Goal: Information Seeking & Learning: Learn about a topic

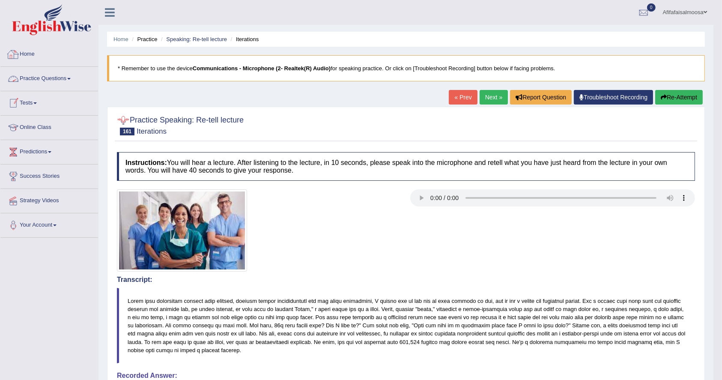
click at [35, 74] on link "Practice Questions" at bounding box center [49, 77] width 98 height 21
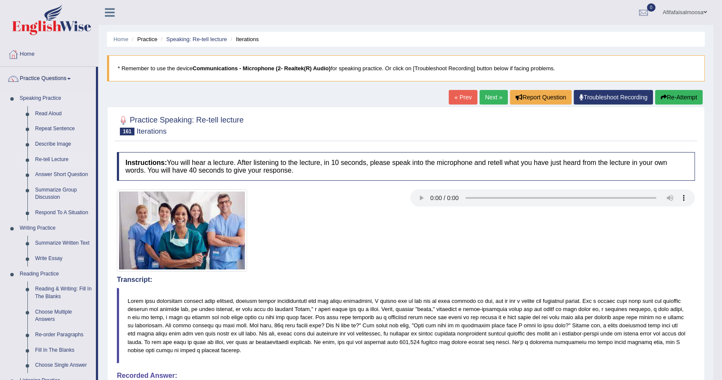
click at [50, 155] on link "Re-tell Lecture" at bounding box center [63, 159] width 65 height 15
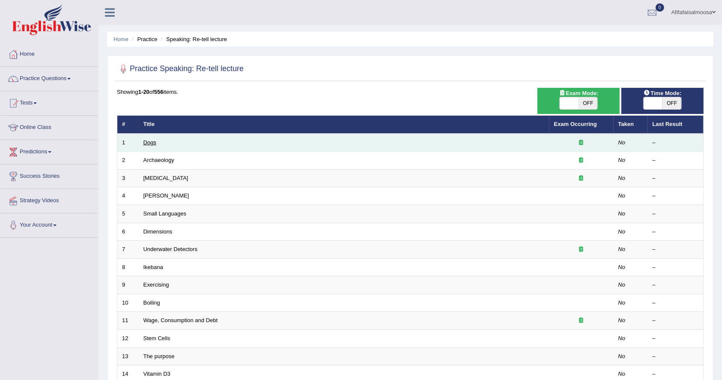
click at [146, 140] on link "Dogs" at bounding box center [149, 142] width 13 height 6
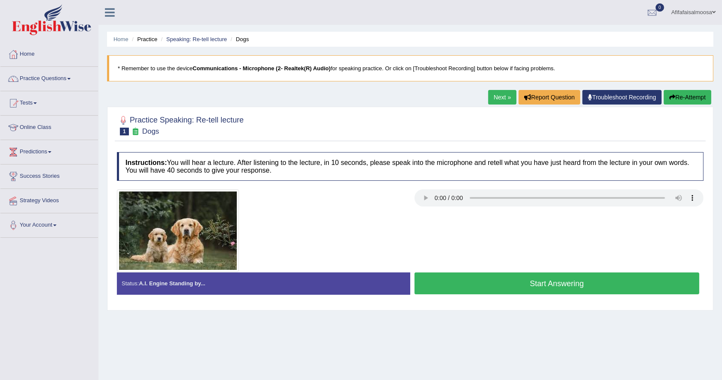
click at [527, 283] on button "Start Answering" at bounding box center [557, 283] width 285 height 22
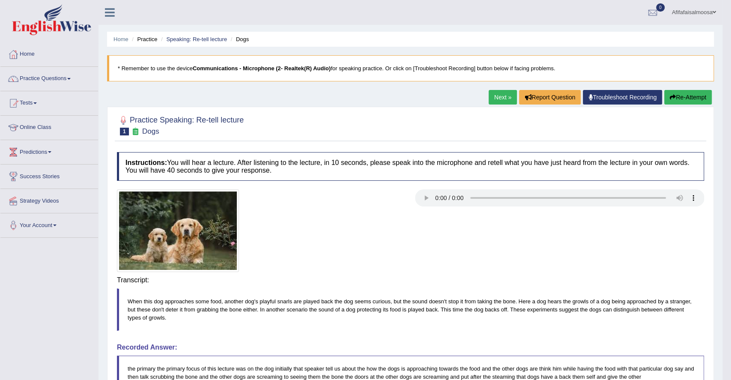
click at [564, 272] on body "Toggle navigation Home Practice Questions Speaking Practice Read Aloud Repeat S…" at bounding box center [365, 190] width 731 height 380
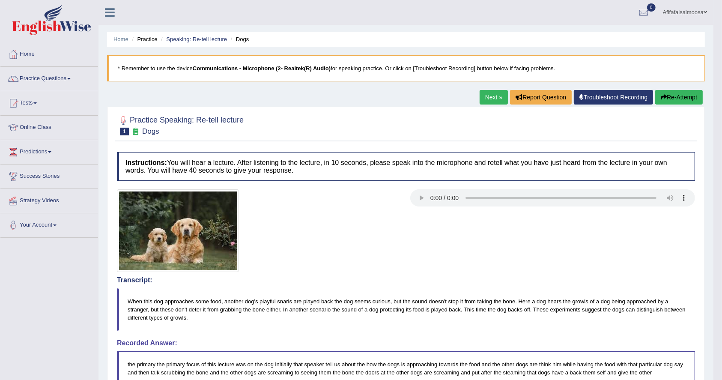
click at [493, 96] on link "Next »" at bounding box center [494, 97] width 28 height 15
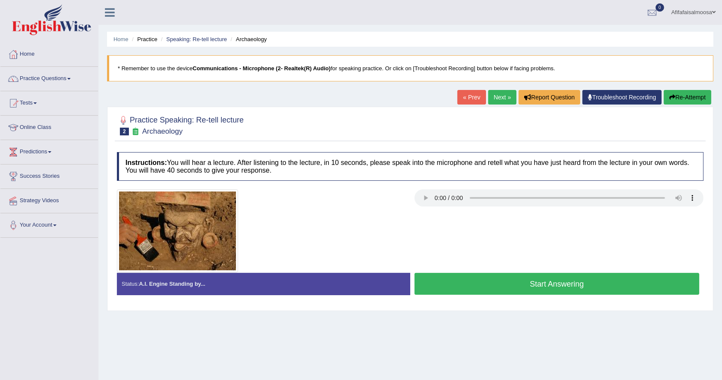
click at [476, 278] on button "Start Answering" at bounding box center [557, 284] width 285 height 22
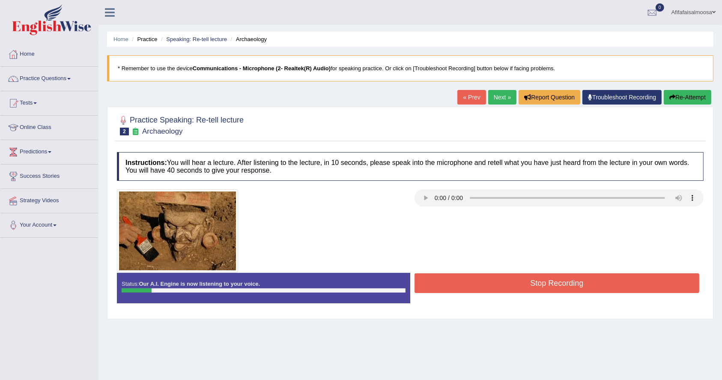
click at [676, 94] on button "Re-Attempt" at bounding box center [688, 97] width 48 height 15
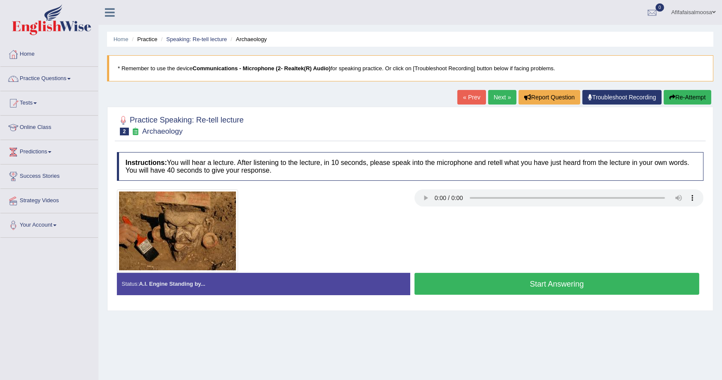
click at [522, 282] on button "Start Answering" at bounding box center [557, 284] width 285 height 22
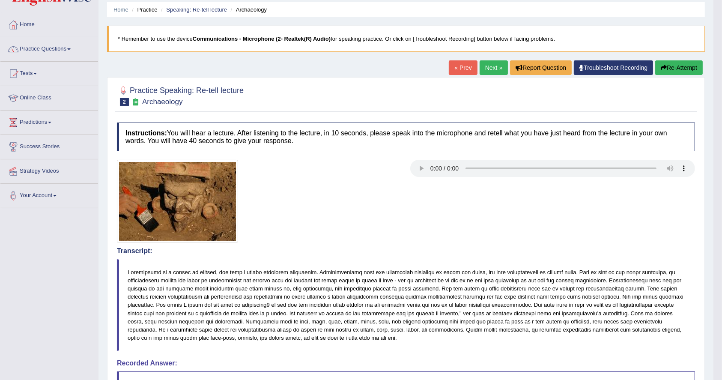
scroll to position [28, 0]
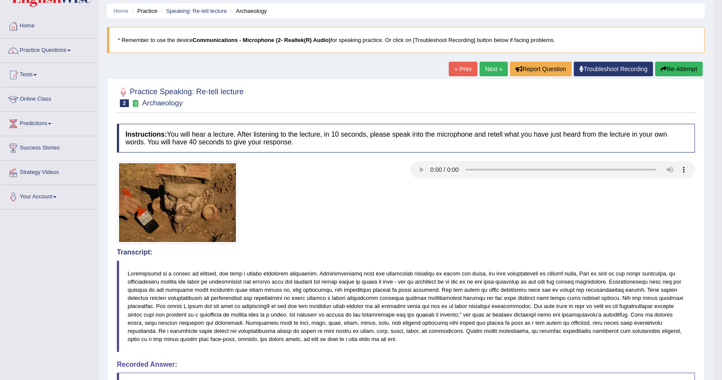
click at [480, 63] on link "Next »" at bounding box center [494, 69] width 28 height 15
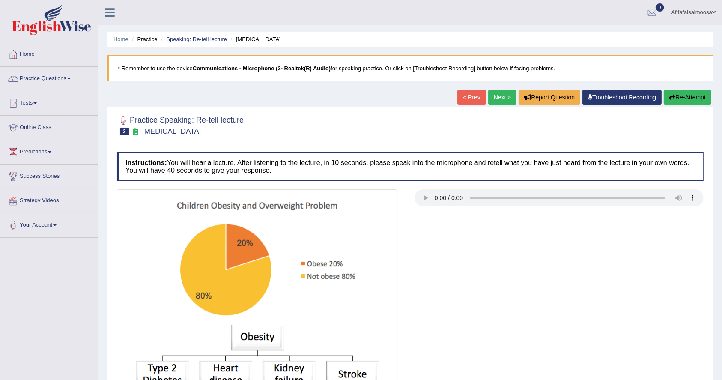
click at [436, 213] on div at bounding box center [410, 309] width 595 height 241
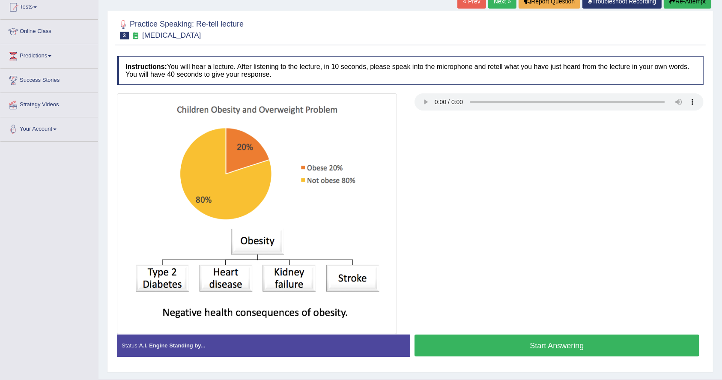
scroll to position [88, 0]
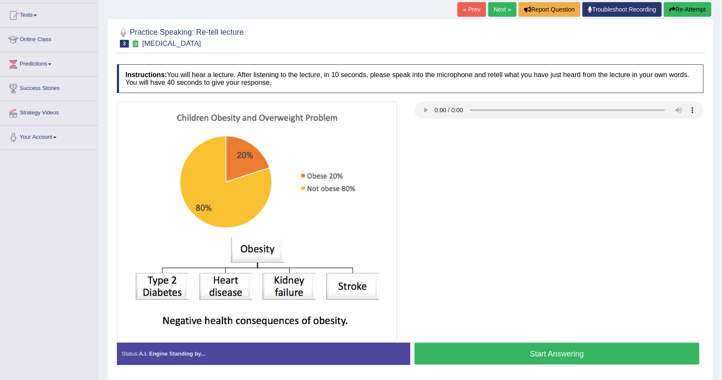
click at [493, 355] on button "Start Answering" at bounding box center [557, 354] width 285 height 22
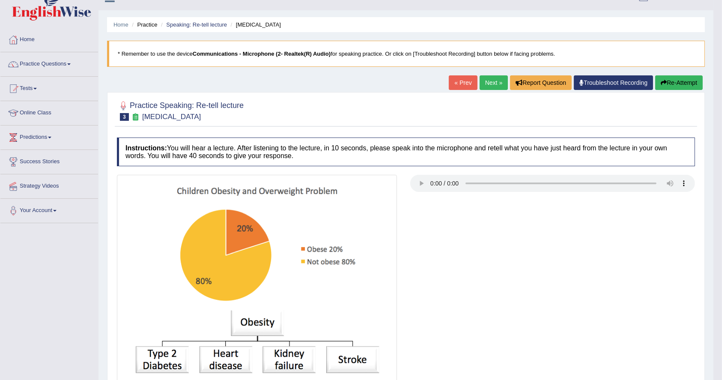
scroll to position [0, 0]
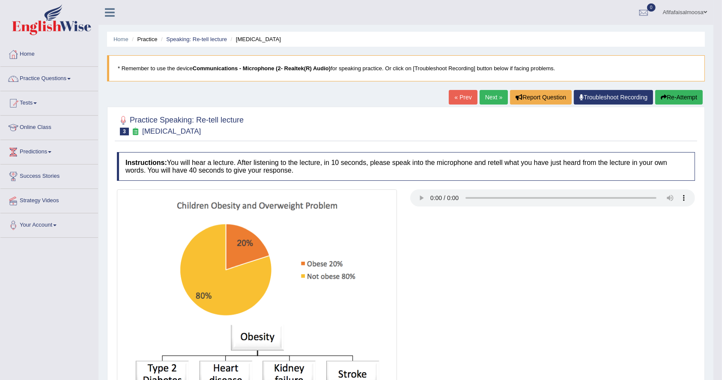
click at [487, 92] on link "Next »" at bounding box center [494, 97] width 28 height 15
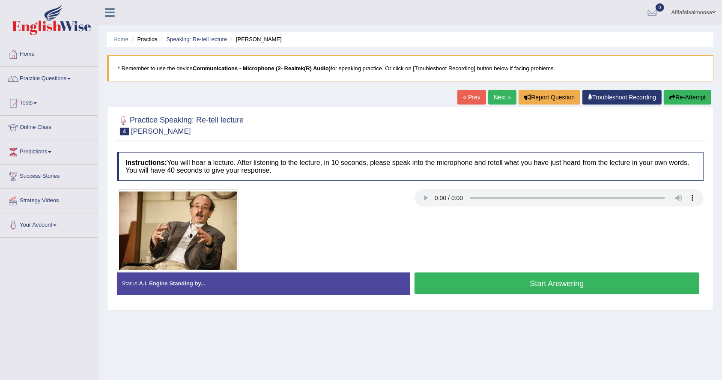
click at [497, 291] on button "Start Answering" at bounding box center [557, 283] width 285 height 22
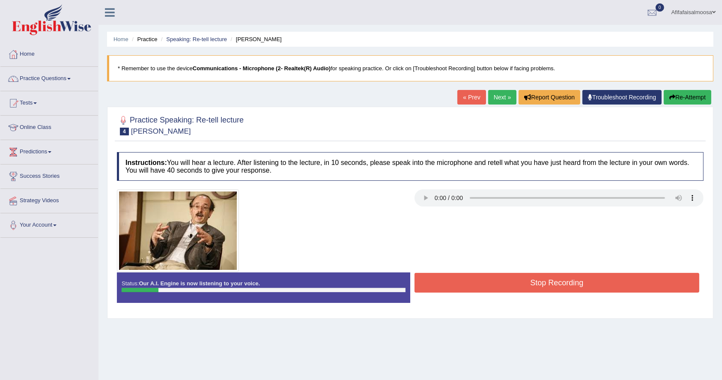
click at [685, 102] on button "Re-Attempt" at bounding box center [688, 97] width 48 height 15
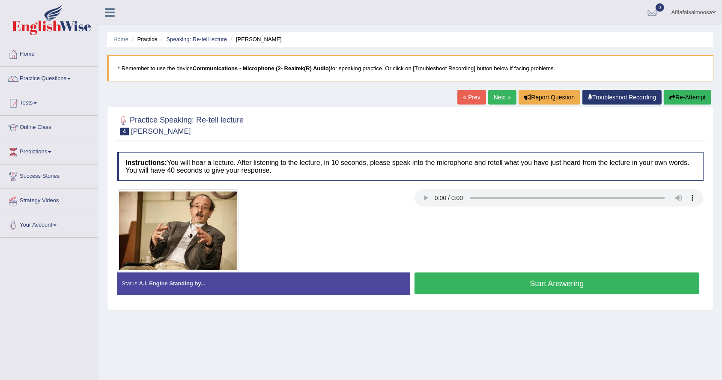
click at [518, 281] on button "Start Answering" at bounding box center [557, 283] width 285 height 22
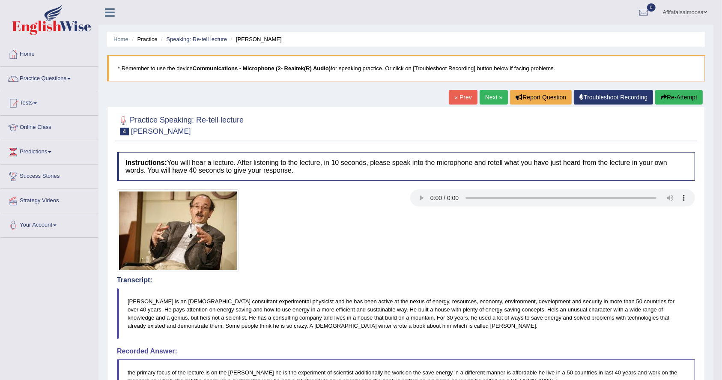
click at [658, 99] on button "Re-Attempt" at bounding box center [679, 97] width 48 height 15
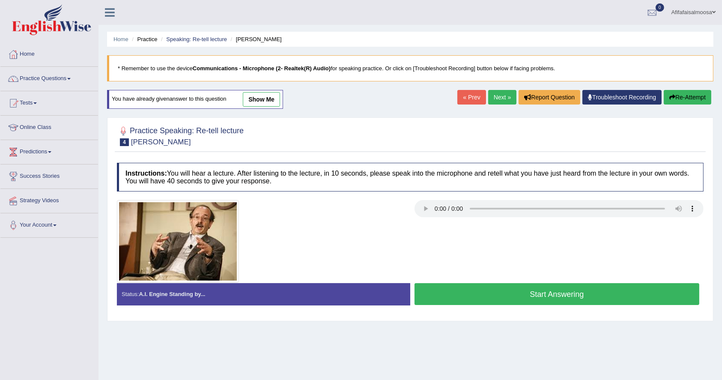
click at [543, 289] on button "Start Answering" at bounding box center [557, 294] width 285 height 22
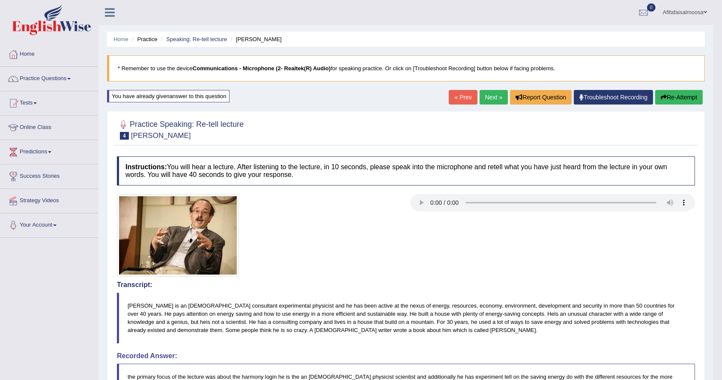
click at [485, 101] on link "Next »" at bounding box center [494, 97] width 28 height 15
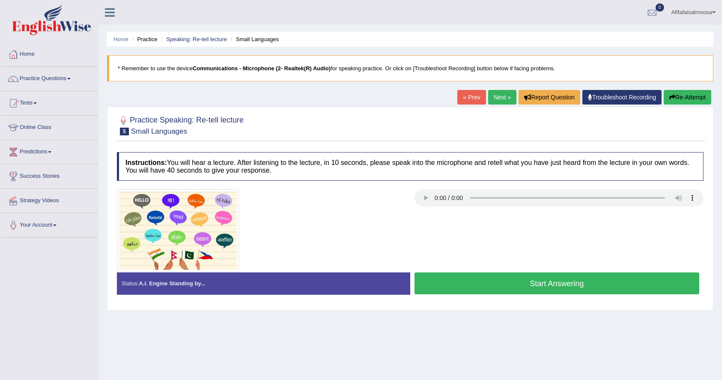
click at [493, 281] on button "Start Answering" at bounding box center [557, 283] width 285 height 22
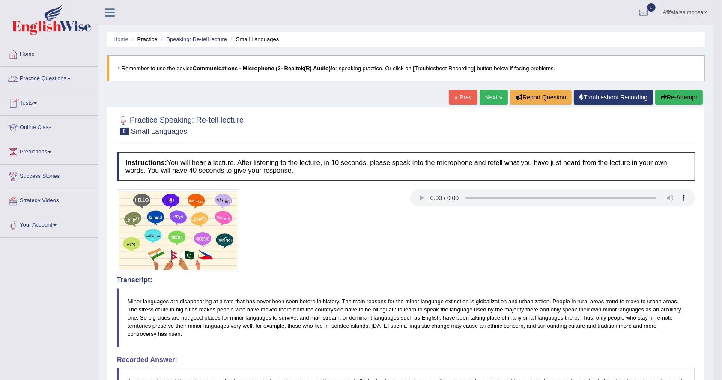
click at [48, 82] on link "Practice Questions" at bounding box center [49, 77] width 98 height 21
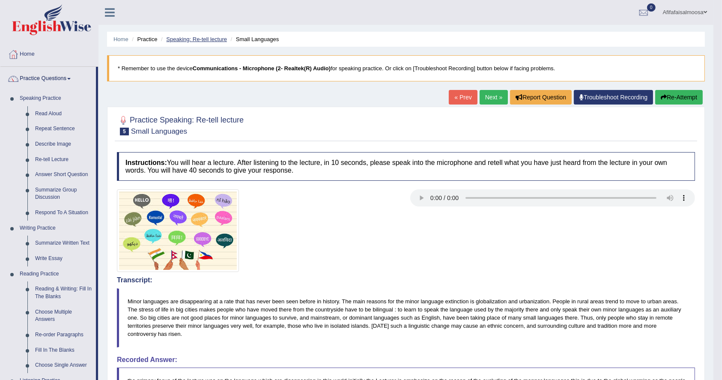
click at [199, 39] on link "Speaking: Re-tell lecture" at bounding box center [196, 39] width 61 height 6
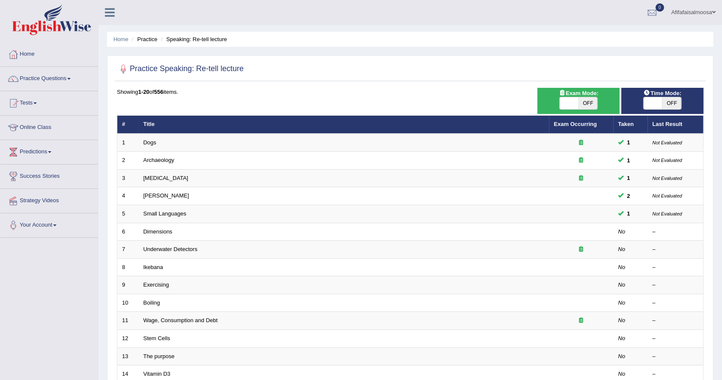
click at [572, 104] on span at bounding box center [569, 103] width 19 height 12
click at [585, 102] on span "OFF" at bounding box center [588, 103] width 19 height 12
checkbox input "true"
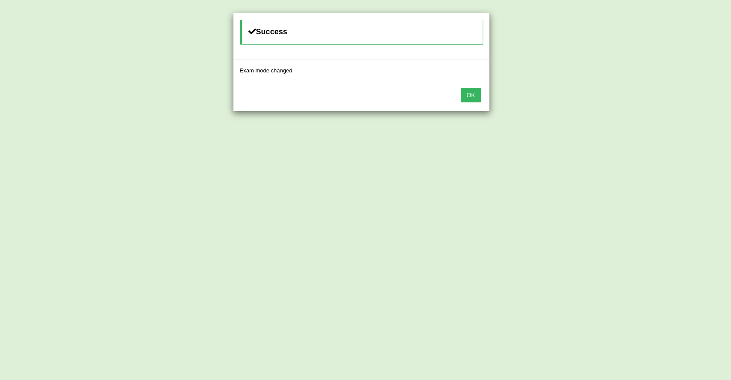
click at [475, 94] on button "OK" at bounding box center [471, 95] width 20 height 15
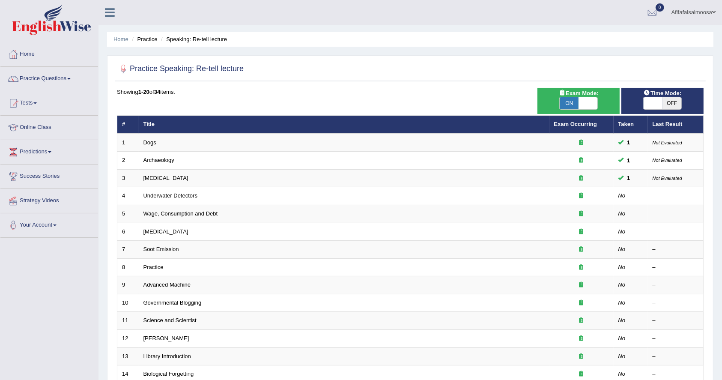
click at [671, 103] on span "OFF" at bounding box center [672, 103] width 19 height 12
checkbox input "true"
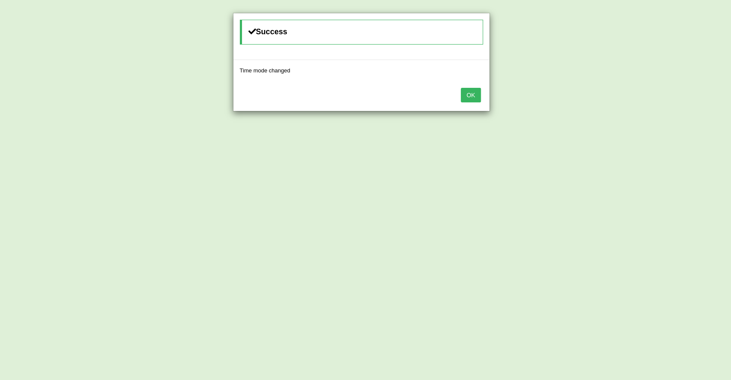
click at [468, 98] on button "OK" at bounding box center [471, 95] width 20 height 15
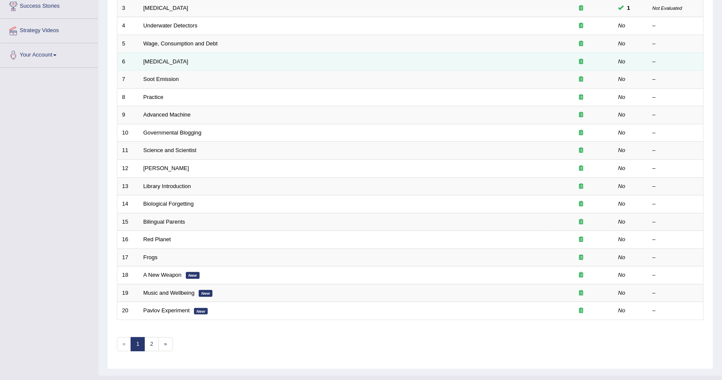
scroll to position [186, 0]
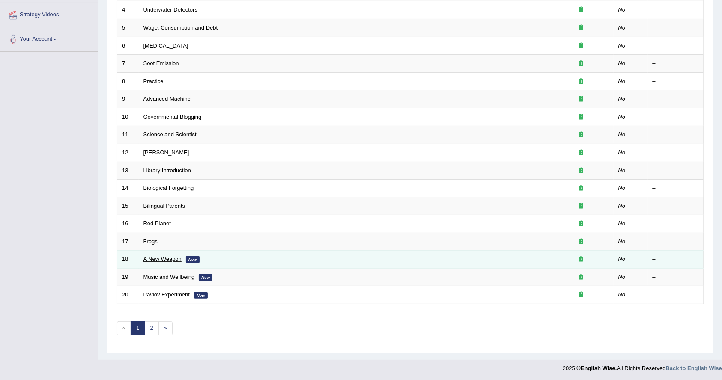
click at [157, 258] on link "A New Weapon" at bounding box center [162, 259] width 38 height 6
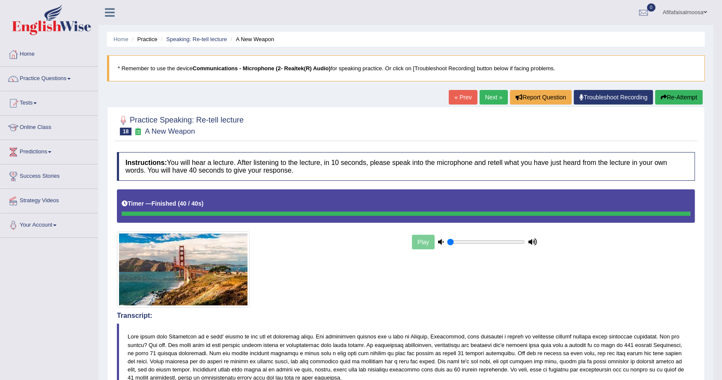
click at [490, 94] on link "Next »" at bounding box center [494, 97] width 28 height 15
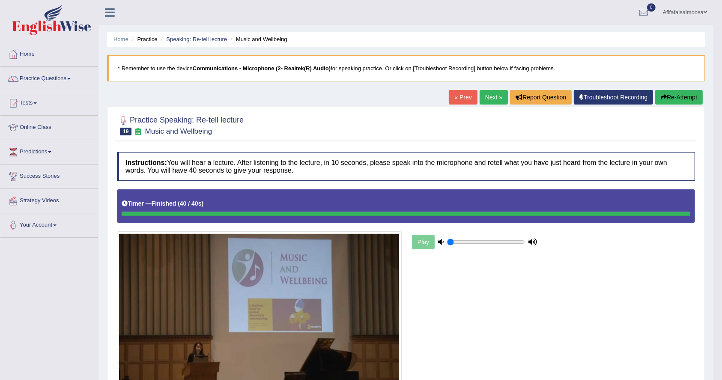
click at [493, 94] on link "Next »" at bounding box center [494, 97] width 28 height 15
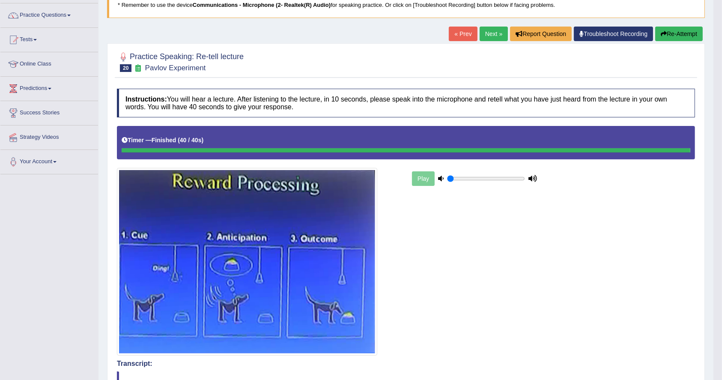
scroll to position [63, 0]
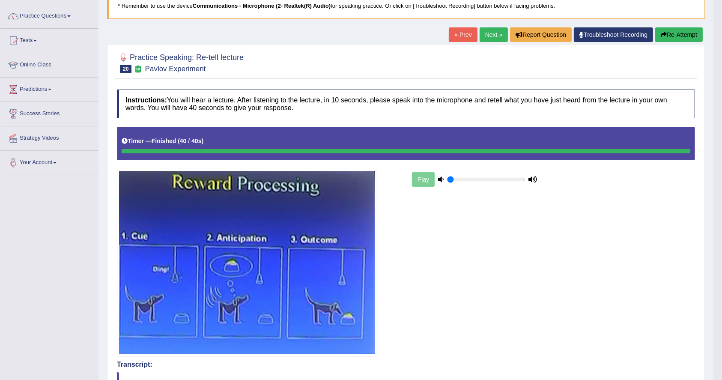
click at [490, 33] on link "Next »" at bounding box center [494, 34] width 28 height 15
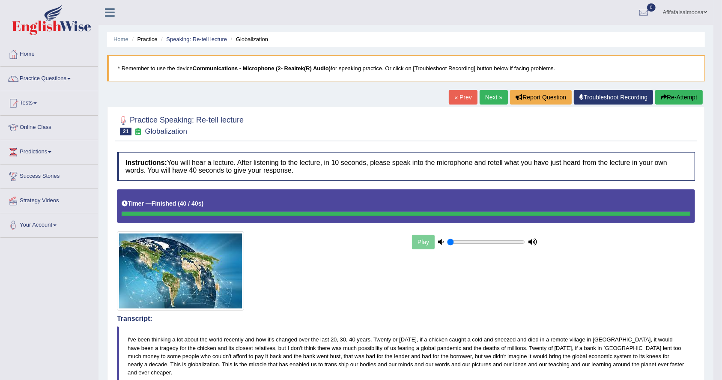
click at [490, 96] on link "Next »" at bounding box center [494, 97] width 28 height 15
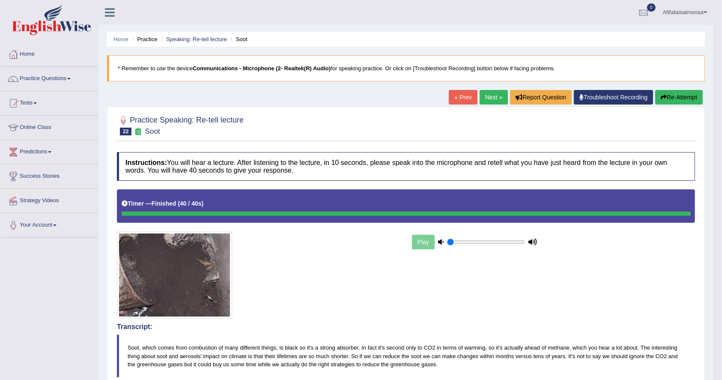
click at [488, 92] on link "Next »" at bounding box center [494, 97] width 28 height 15
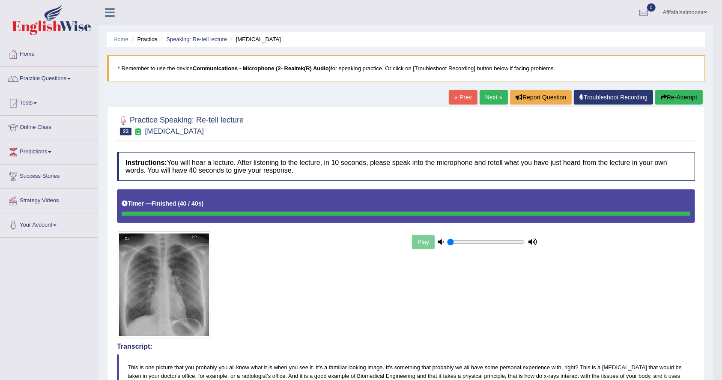
click at [483, 96] on link "Next »" at bounding box center [494, 97] width 28 height 15
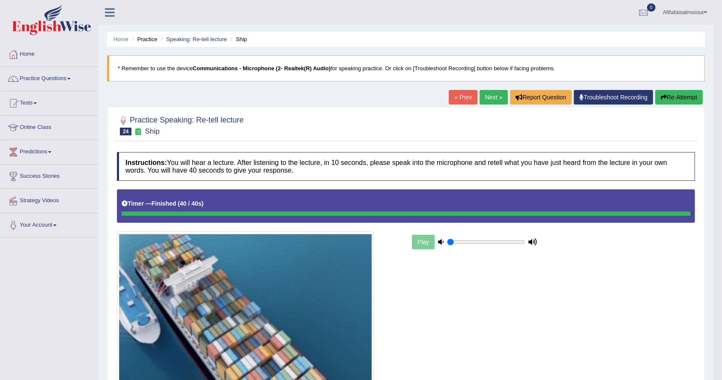
click at [487, 99] on link "Next »" at bounding box center [494, 97] width 28 height 15
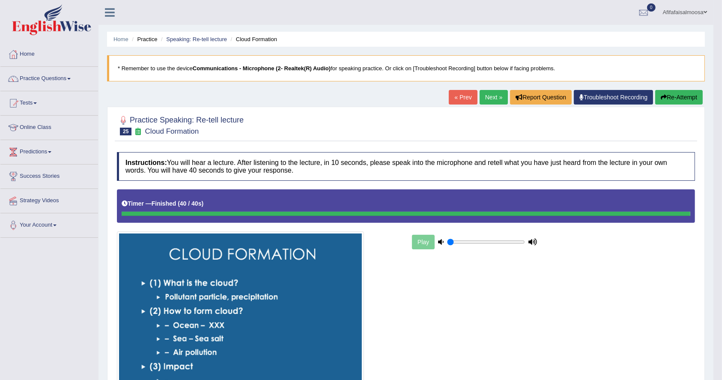
click at [492, 99] on link "Next »" at bounding box center [494, 97] width 28 height 15
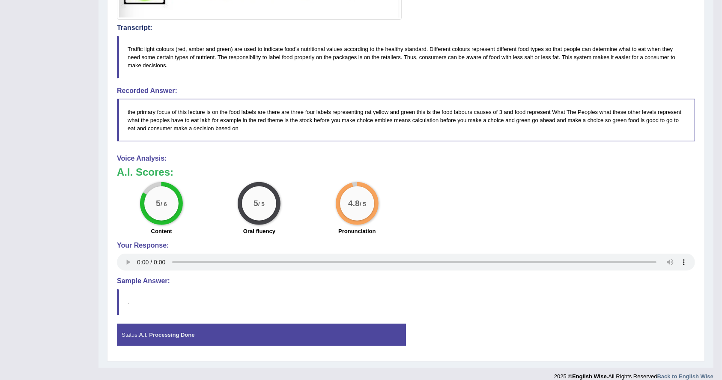
scroll to position [414, 0]
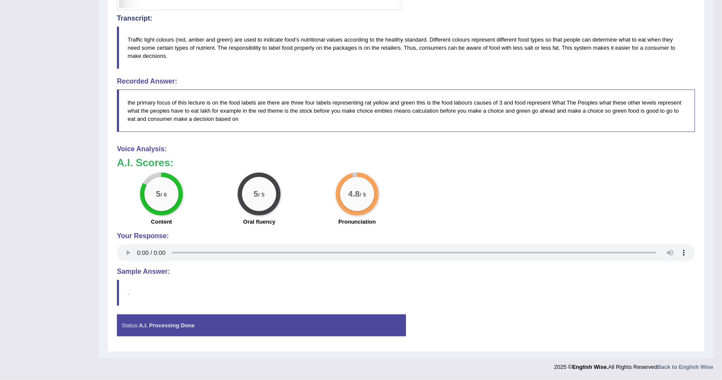
click at [492, 99] on blockquote "the primary focus of this lecture is on the food labels are there are three fou…" at bounding box center [406, 111] width 578 height 42
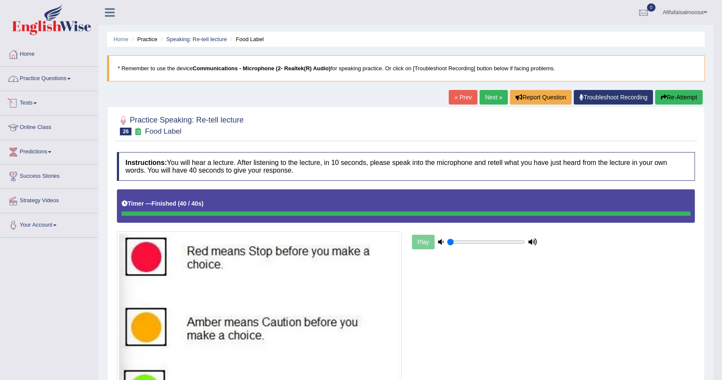
click at [56, 77] on link "Practice Questions" at bounding box center [49, 77] width 98 height 21
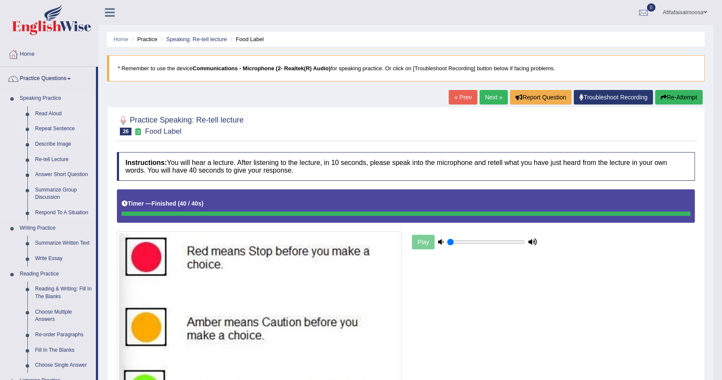
click at [57, 124] on link "Repeat Sentence" at bounding box center [63, 128] width 65 height 15
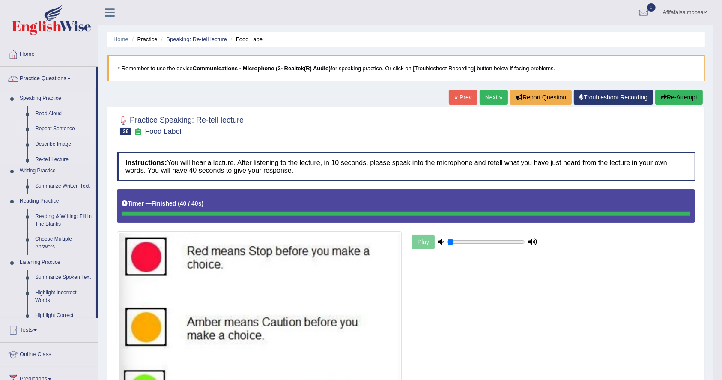
click at [57, 124] on link "Repeat Sentence" at bounding box center [63, 128] width 65 height 15
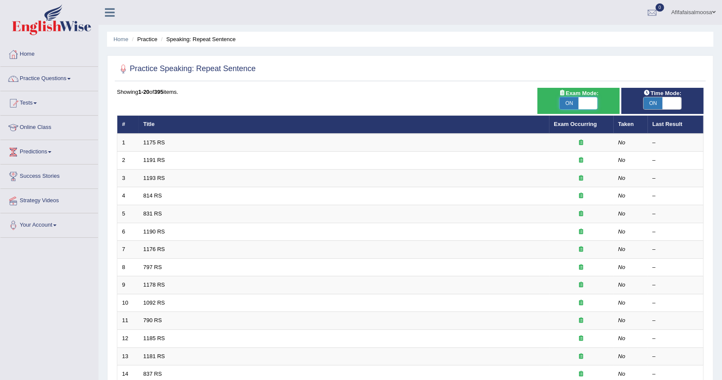
click at [587, 99] on span at bounding box center [588, 103] width 19 height 12
checkbox input "false"
click at [666, 102] on span at bounding box center [672, 103] width 19 height 12
checkbox input "false"
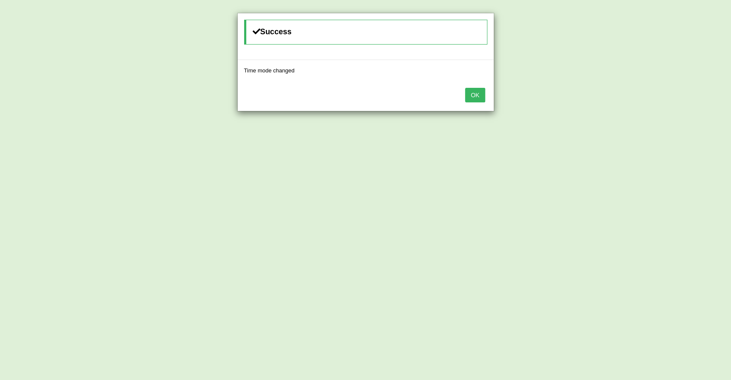
click at [469, 93] on button "OK" at bounding box center [475, 95] width 20 height 15
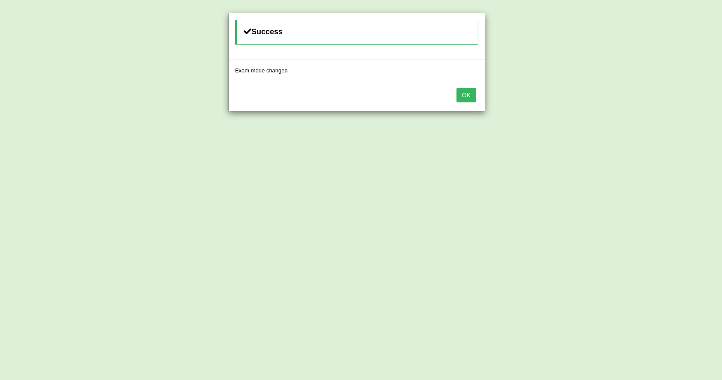
click at [469, 93] on button "OK" at bounding box center [467, 95] width 20 height 15
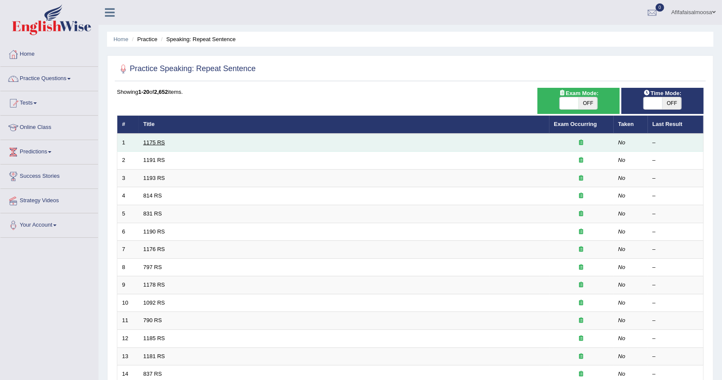
scroll to position [186, 0]
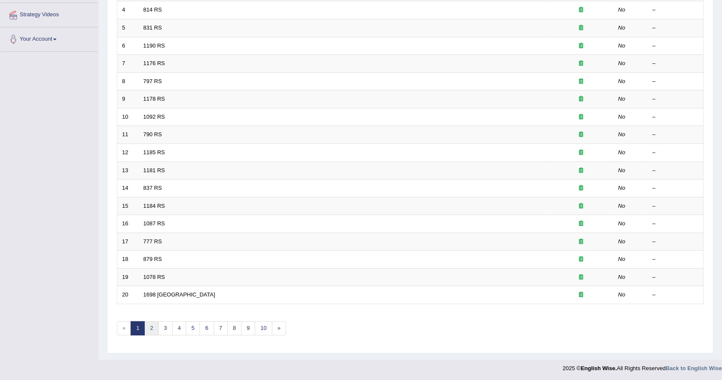
click at [151, 332] on link "2" at bounding box center [151, 328] width 14 height 14
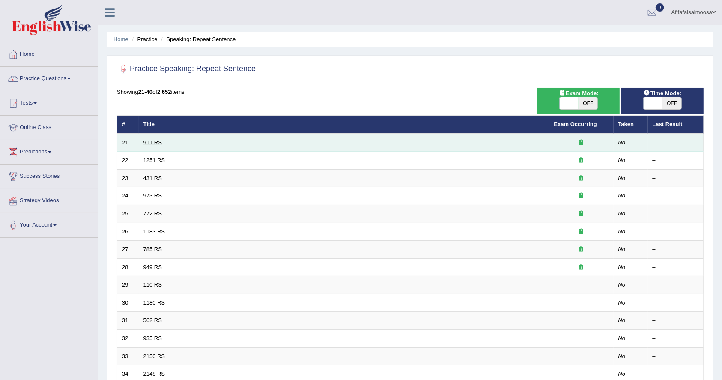
click at [149, 139] on link "911 RS" at bounding box center [152, 142] width 18 height 6
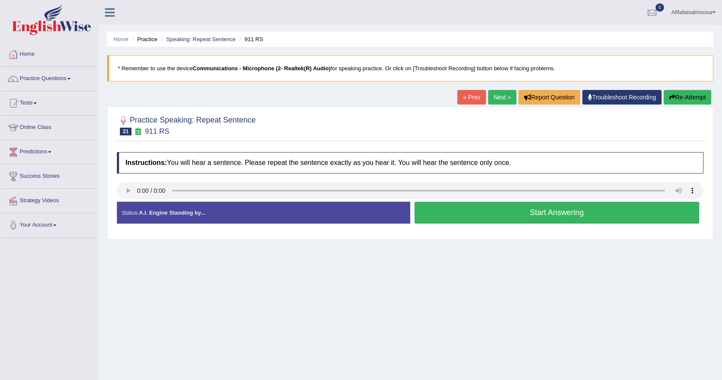
click at [504, 209] on button "Start Answering" at bounding box center [557, 213] width 285 height 22
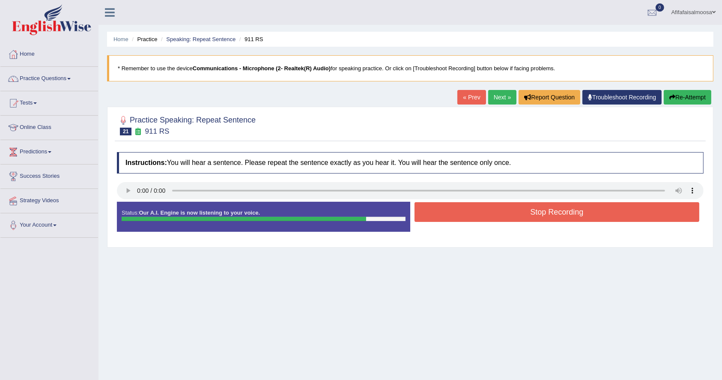
click at [504, 209] on button "Stop Recording" at bounding box center [557, 212] width 285 height 20
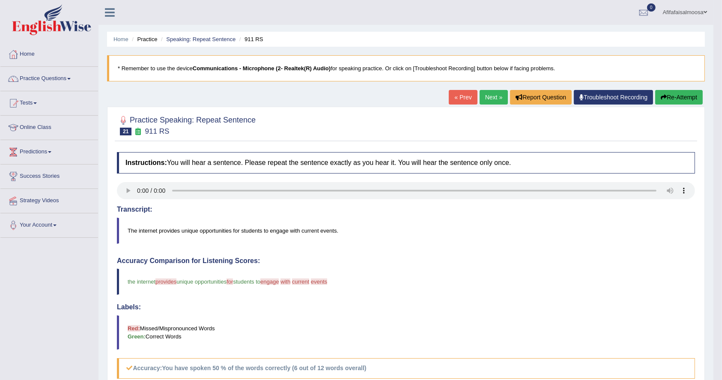
click at [496, 94] on link "Next »" at bounding box center [494, 97] width 28 height 15
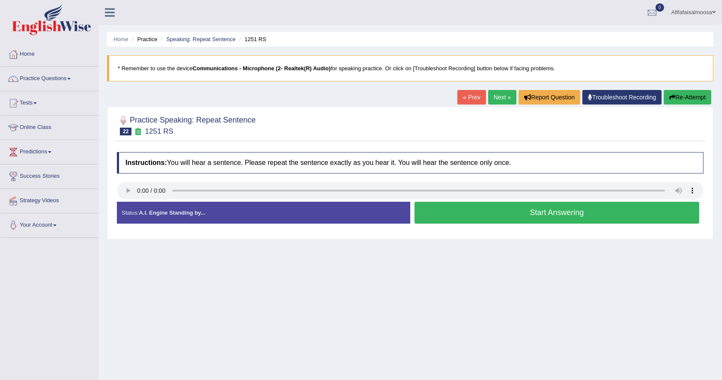
click at [537, 215] on button "Start Answering" at bounding box center [557, 213] width 285 height 22
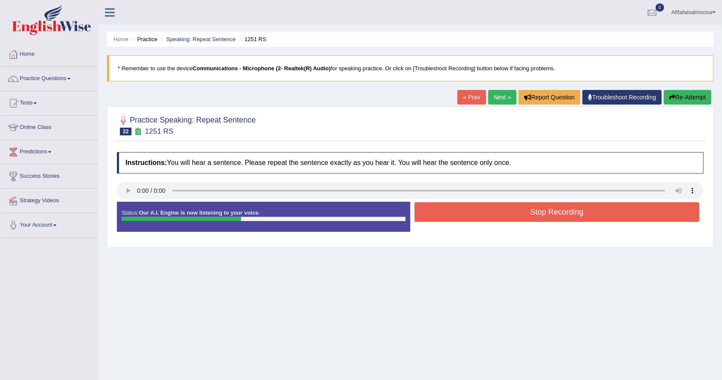
click at [691, 94] on button "Re-Attempt" at bounding box center [688, 97] width 48 height 15
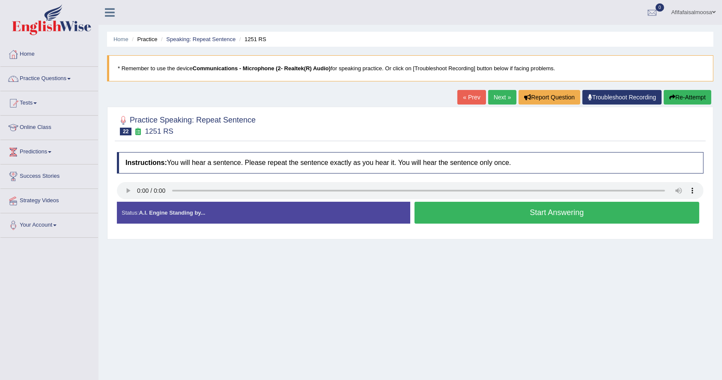
click at [515, 214] on button "Start Answering" at bounding box center [557, 213] width 285 height 22
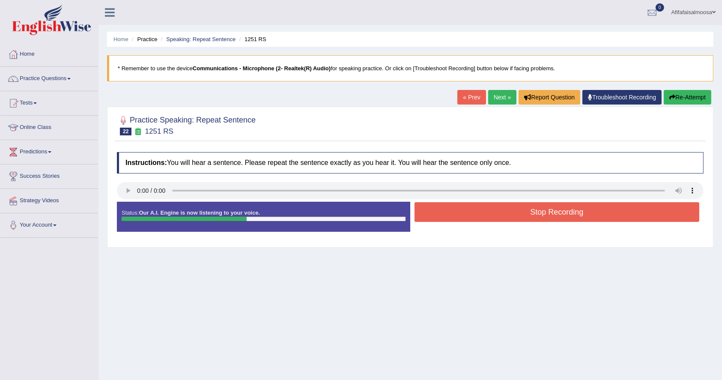
click at [537, 212] on button "Stop Recording" at bounding box center [557, 212] width 285 height 20
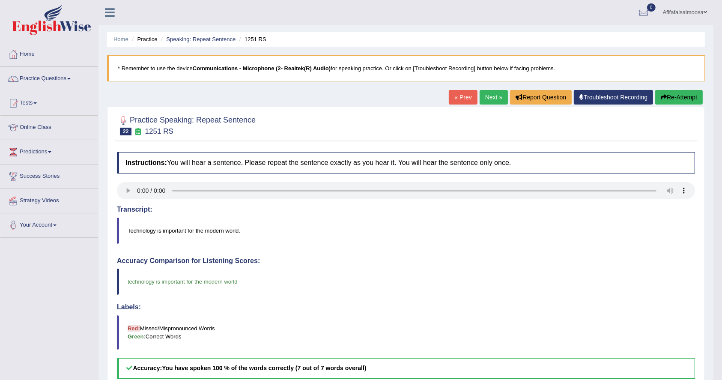
click at [485, 96] on link "Next »" at bounding box center [494, 97] width 28 height 15
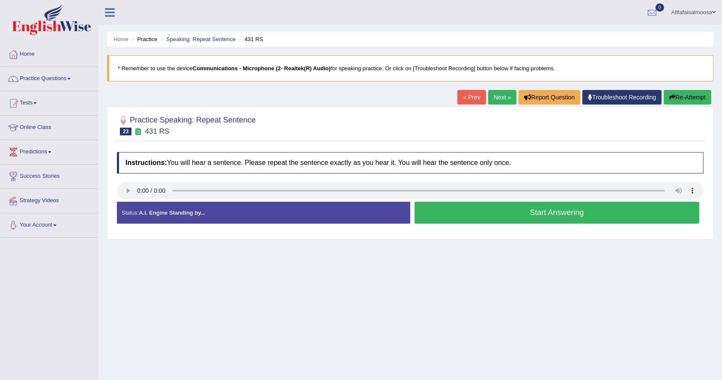
click at [493, 217] on button "Start Answering" at bounding box center [557, 213] width 285 height 22
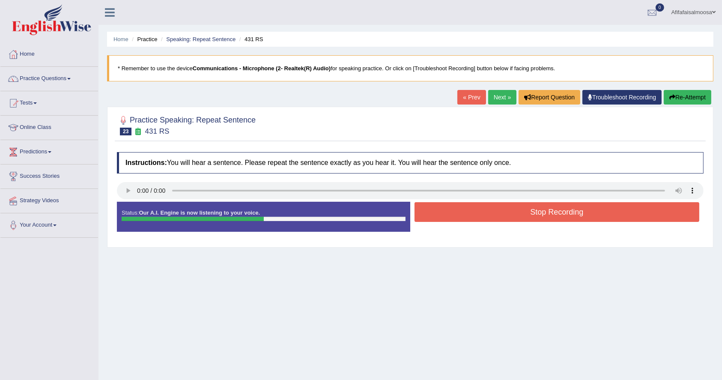
click at [493, 217] on button "Stop Recording" at bounding box center [557, 212] width 285 height 20
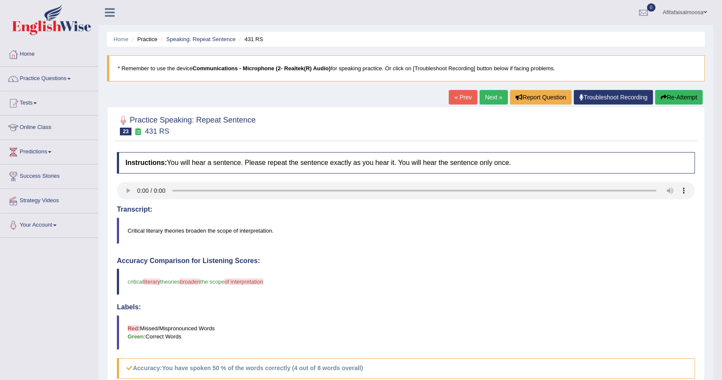
click at [485, 99] on link "Next »" at bounding box center [494, 97] width 28 height 15
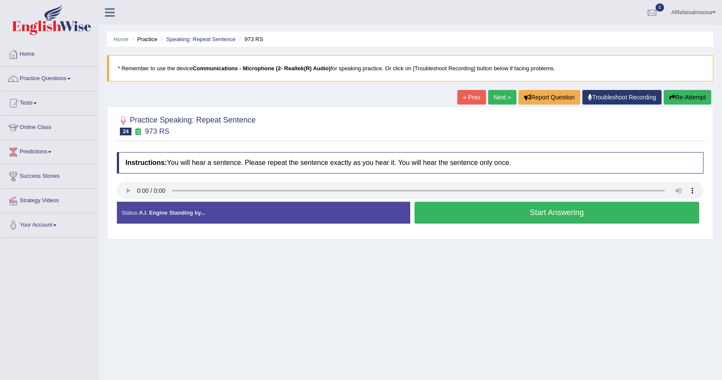
click at [555, 212] on button "Start Answering" at bounding box center [557, 213] width 285 height 22
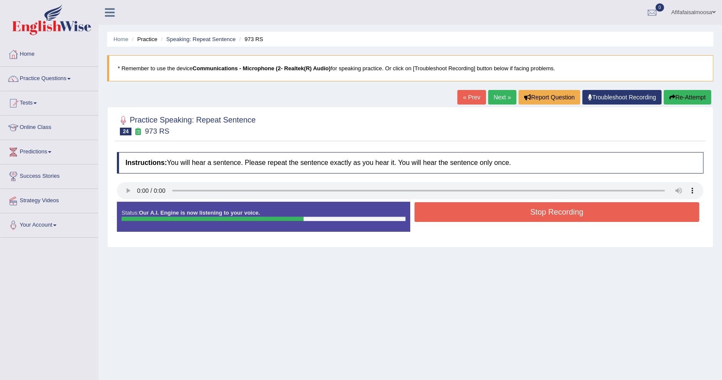
click at [555, 212] on button "Stop Recording" at bounding box center [557, 212] width 285 height 20
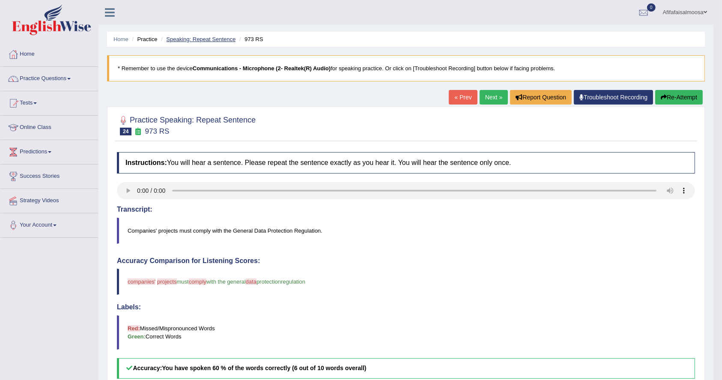
click at [201, 39] on link "Speaking: Repeat Sentence" at bounding box center [200, 39] width 69 height 6
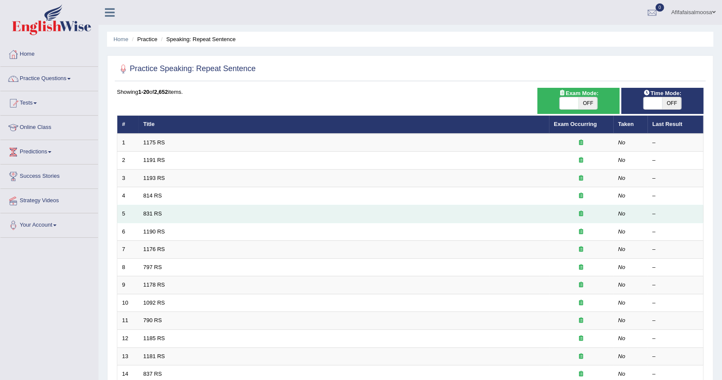
scroll to position [186, 0]
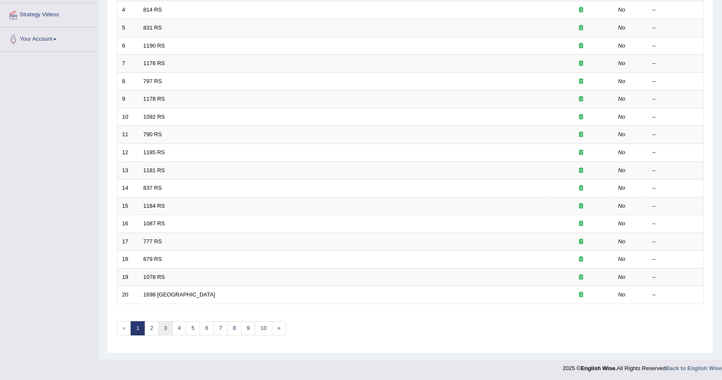
click at [166, 329] on link "3" at bounding box center [165, 328] width 14 height 14
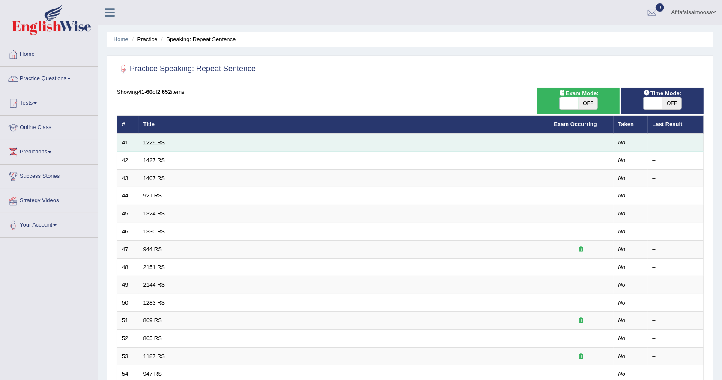
click at [151, 143] on link "1229 RS" at bounding box center [154, 142] width 22 height 6
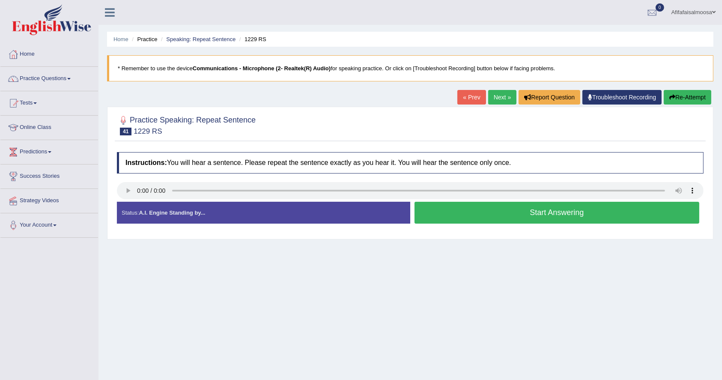
click at [519, 216] on button "Start Answering" at bounding box center [557, 213] width 285 height 22
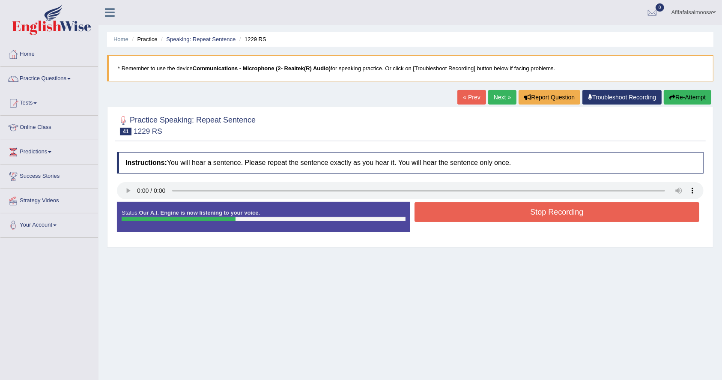
click at [519, 216] on button "Stop Recording" at bounding box center [557, 212] width 285 height 20
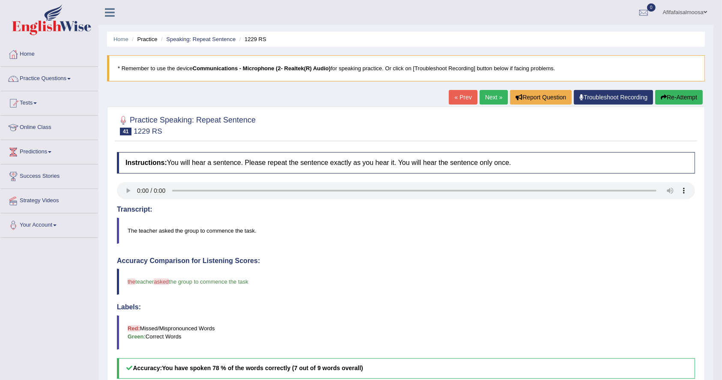
click at [484, 94] on link "Next »" at bounding box center [494, 97] width 28 height 15
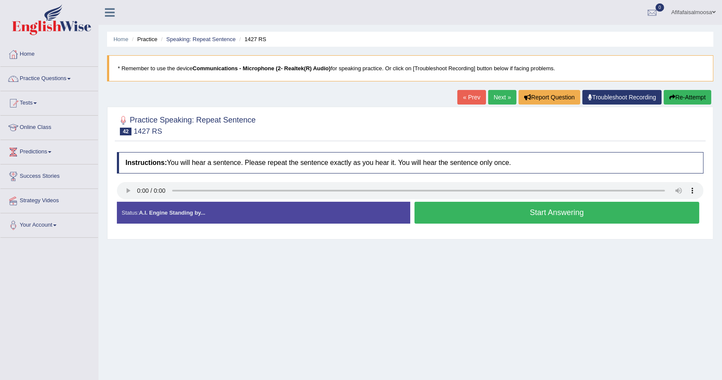
click at [497, 219] on button "Start Answering" at bounding box center [557, 213] width 285 height 22
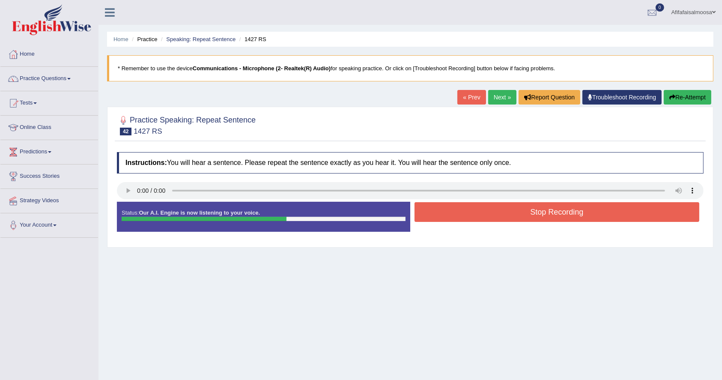
scroll to position [69, 0]
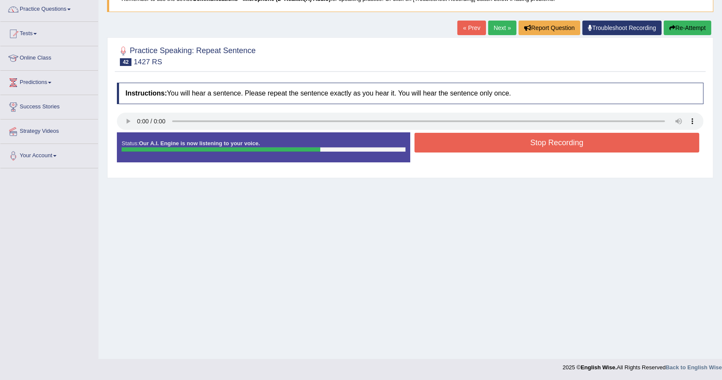
click at [522, 141] on button "Stop Recording" at bounding box center [557, 143] width 285 height 20
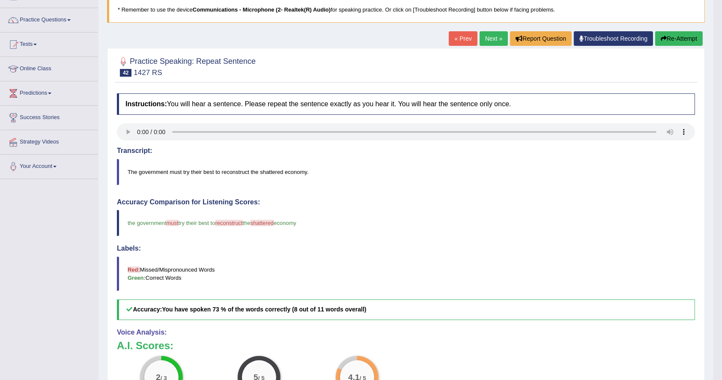
scroll to position [0, 0]
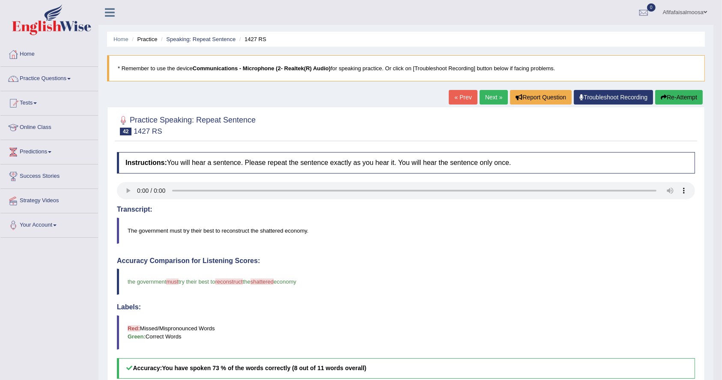
click at [487, 96] on link "Next »" at bounding box center [494, 97] width 28 height 15
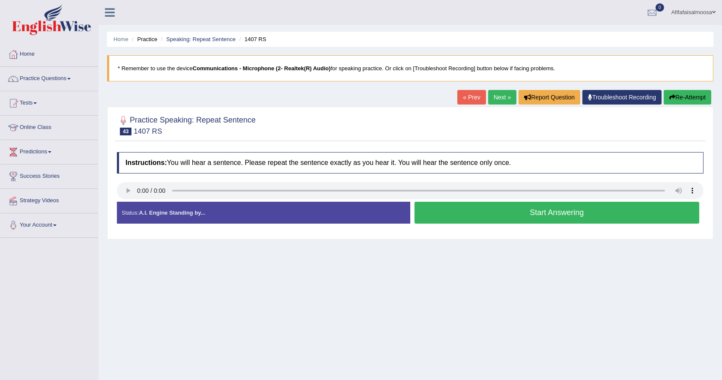
click at [489, 211] on button "Start Answering" at bounding box center [557, 213] width 285 height 22
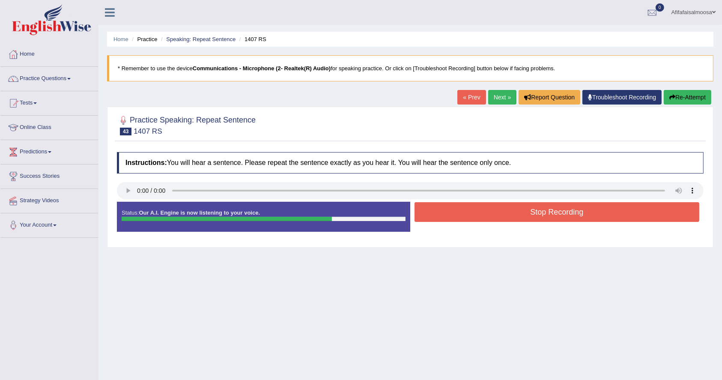
click at [489, 211] on button "Stop Recording" at bounding box center [557, 212] width 285 height 20
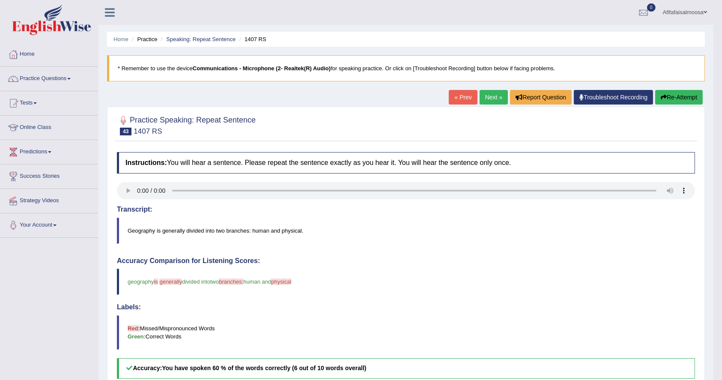
click at [484, 98] on link "Next »" at bounding box center [494, 97] width 28 height 15
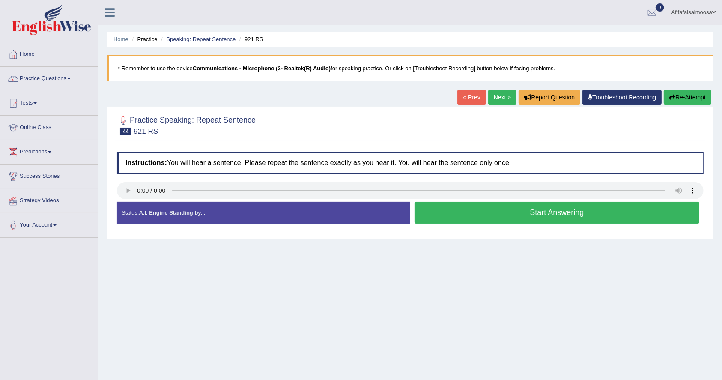
click at [497, 213] on button "Start Answering" at bounding box center [557, 213] width 285 height 22
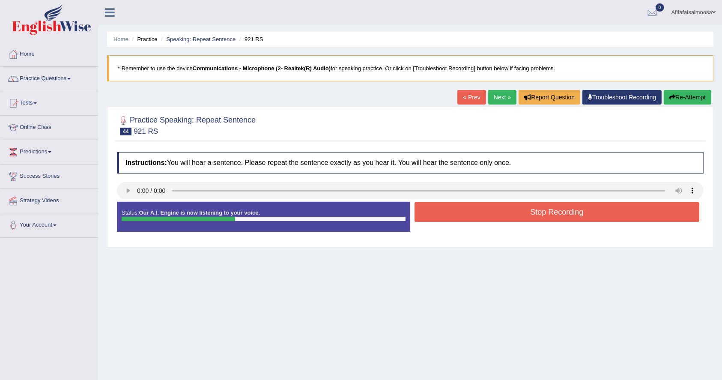
click at [497, 213] on button "Stop Recording" at bounding box center [557, 212] width 285 height 20
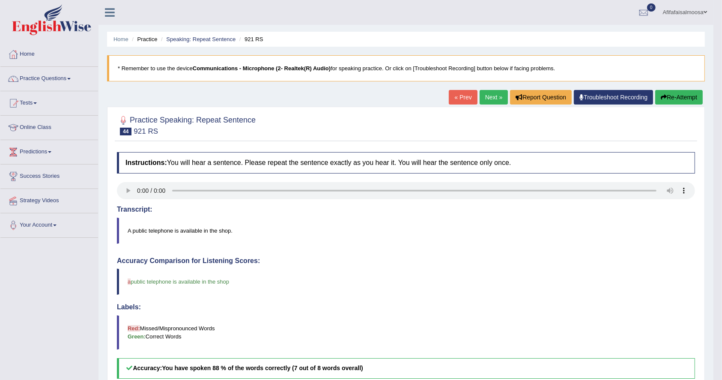
click at [486, 99] on link "Next »" at bounding box center [494, 97] width 28 height 15
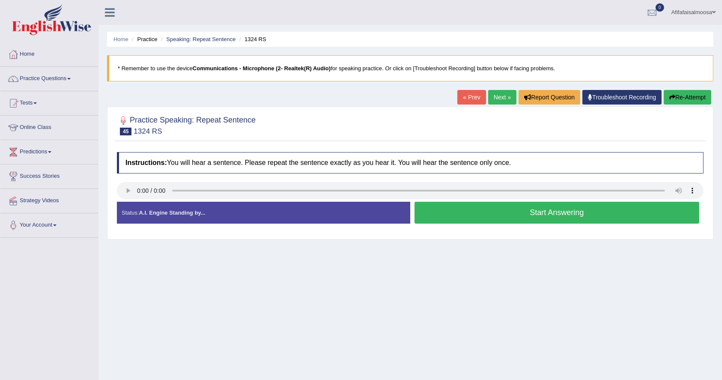
click at [533, 214] on button "Start Answering" at bounding box center [557, 213] width 285 height 22
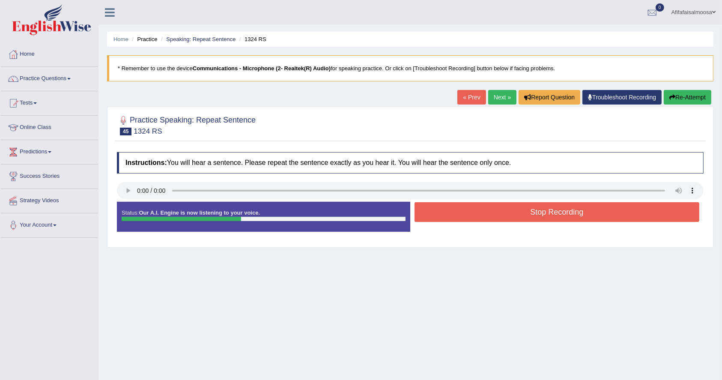
click at [533, 214] on button "Stop Recording" at bounding box center [557, 212] width 285 height 20
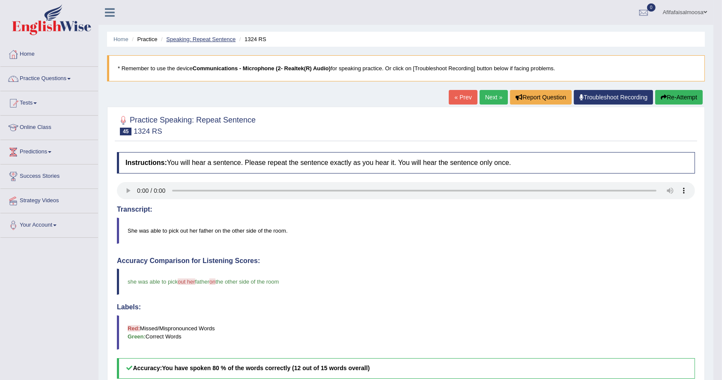
click at [197, 39] on link "Speaking: Repeat Sentence" at bounding box center [200, 39] width 69 height 6
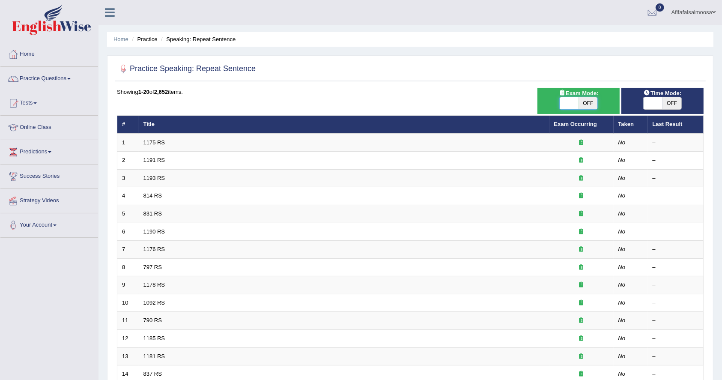
click at [570, 103] on span at bounding box center [569, 103] width 19 height 12
click at [585, 102] on span "OFF" at bounding box center [588, 103] width 19 height 12
checkbox input "true"
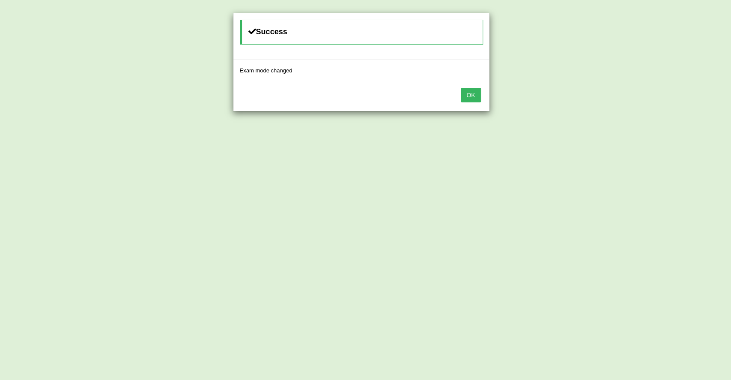
click at [474, 92] on button "OK" at bounding box center [471, 95] width 20 height 15
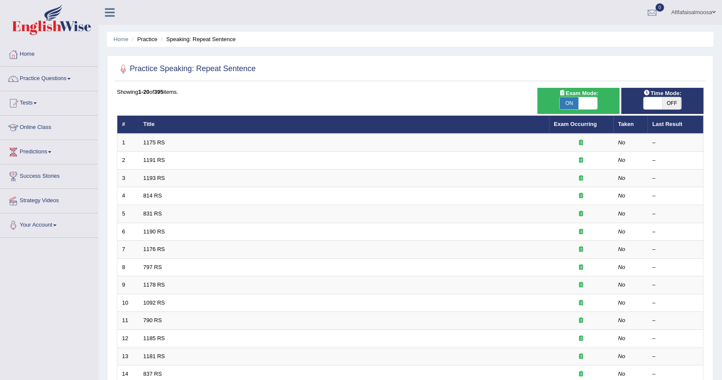
click at [672, 105] on span "OFF" at bounding box center [672, 103] width 19 height 12
checkbox input "true"
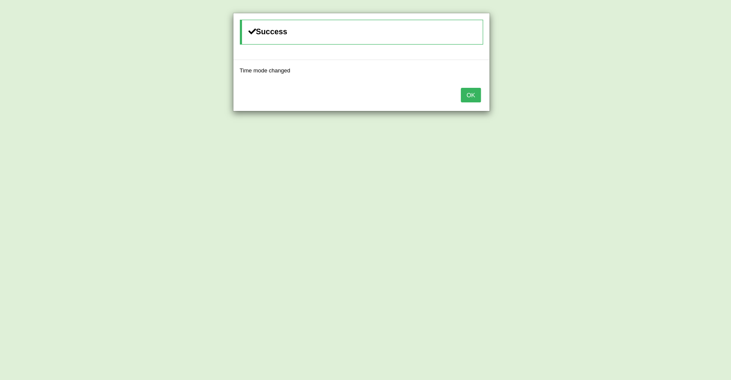
click at [467, 90] on button "OK" at bounding box center [471, 95] width 20 height 15
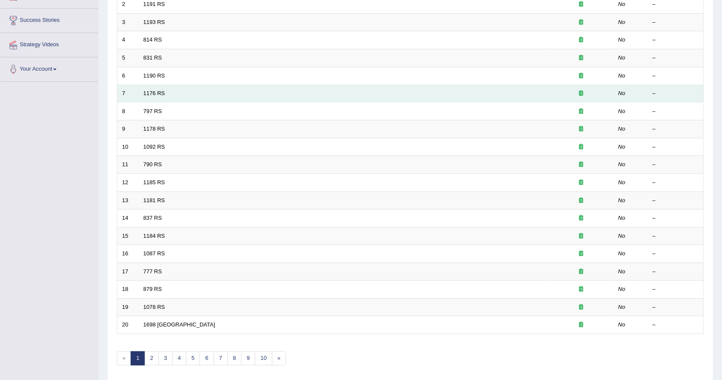
scroll to position [155, 0]
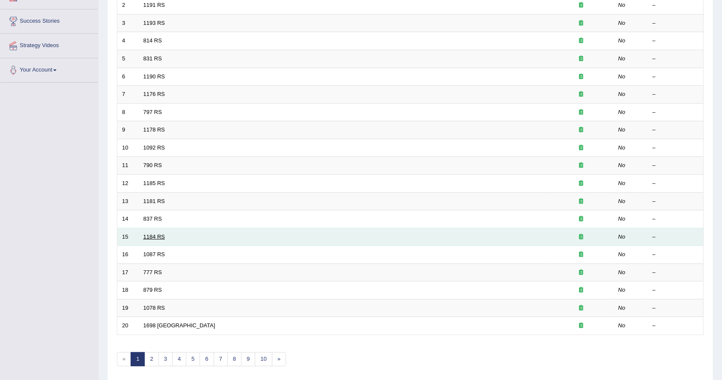
click at [155, 235] on link "1184 RS" at bounding box center [154, 236] width 22 height 6
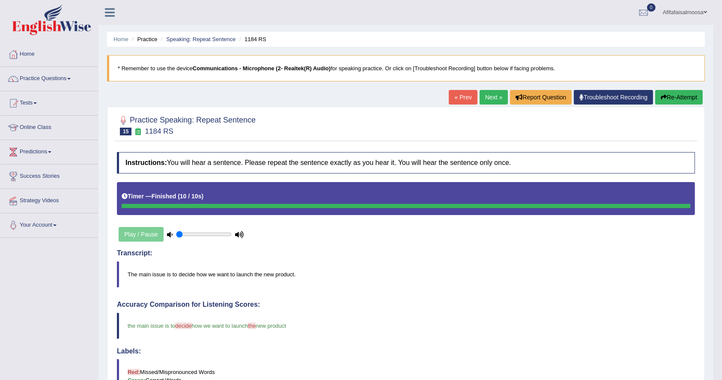
click at [486, 96] on link "Next »" at bounding box center [494, 97] width 28 height 15
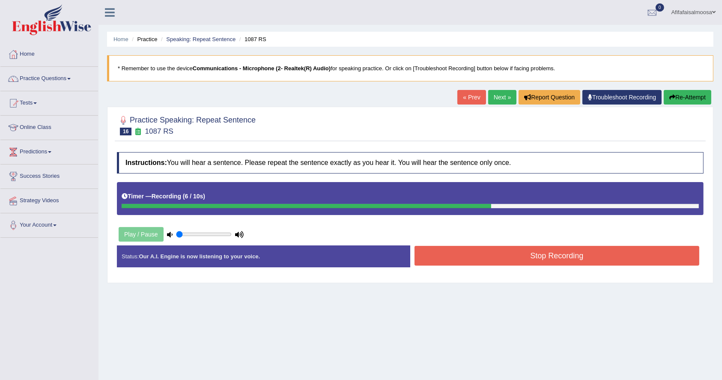
click at [558, 252] on button "Stop Recording" at bounding box center [557, 256] width 285 height 20
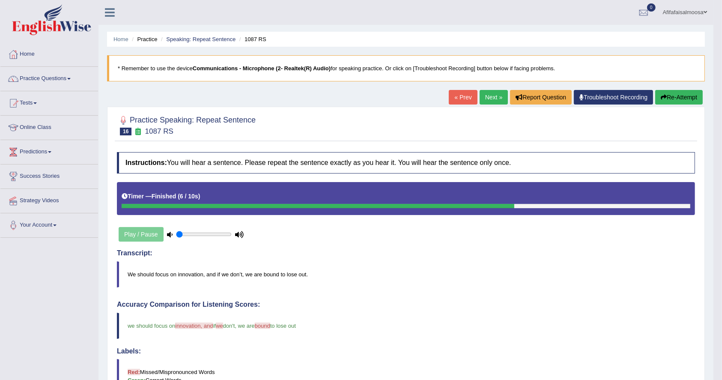
click at [487, 93] on link "Next »" at bounding box center [494, 97] width 28 height 15
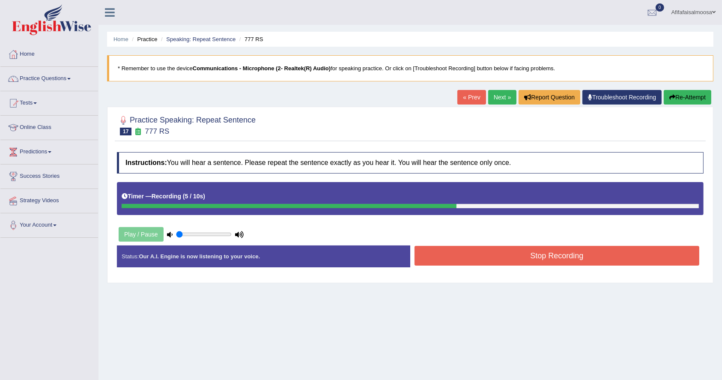
click at [565, 255] on button "Stop Recording" at bounding box center [557, 256] width 285 height 20
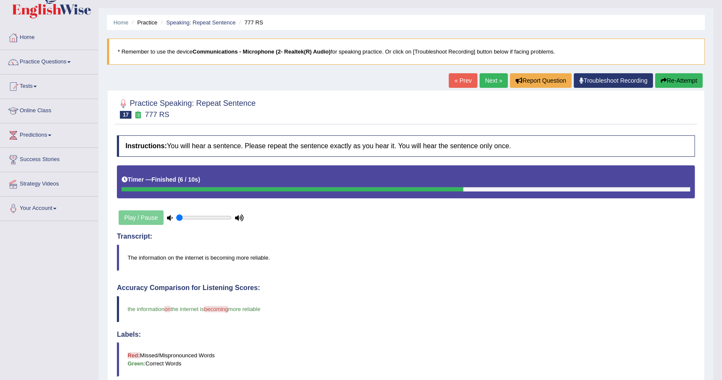
scroll to position [16, 0]
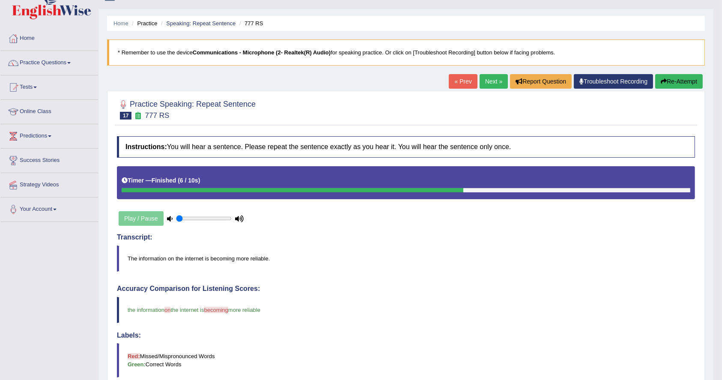
click at [488, 77] on link "Next »" at bounding box center [494, 81] width 28 height 15
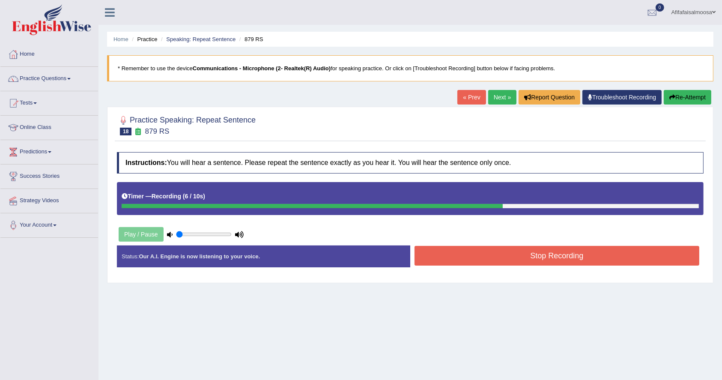
click at [517, 254] on button "Stop Recording" at bounding box center [557, 256] width 285 height 20
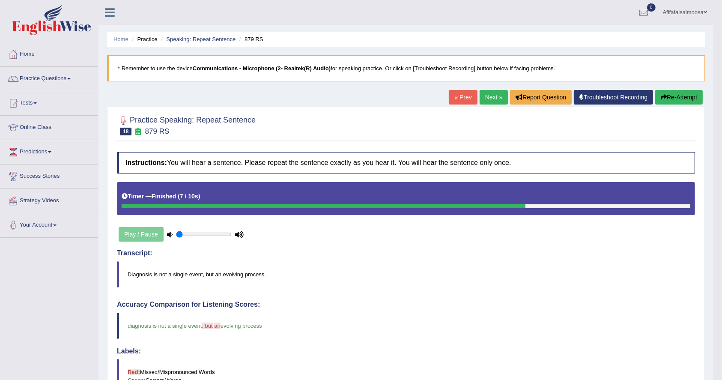
click at [489, 94] on link "Next »" at bounding box center [494, 97] width 28 height 15
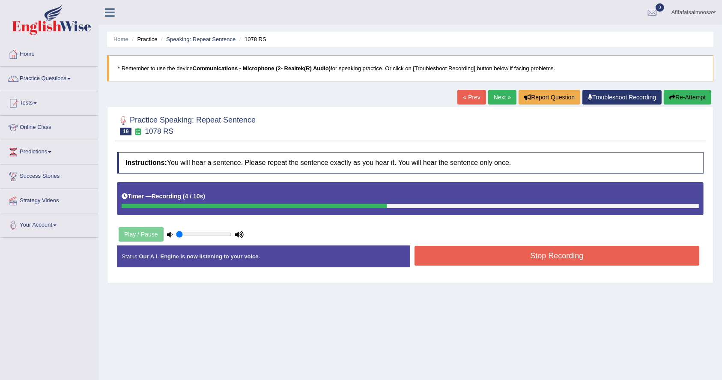
click at [543, 250] on button "Stop Recording" at bounding box center [557, 256] width 285 height 20
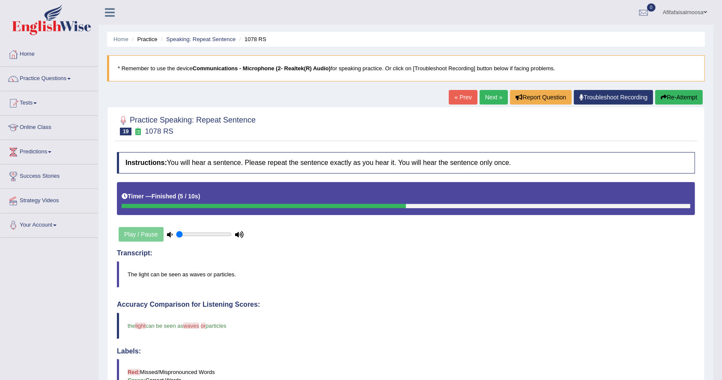
click at [492, 94] on link "Next »" at bounding box center [494, 97] width 28 height 15
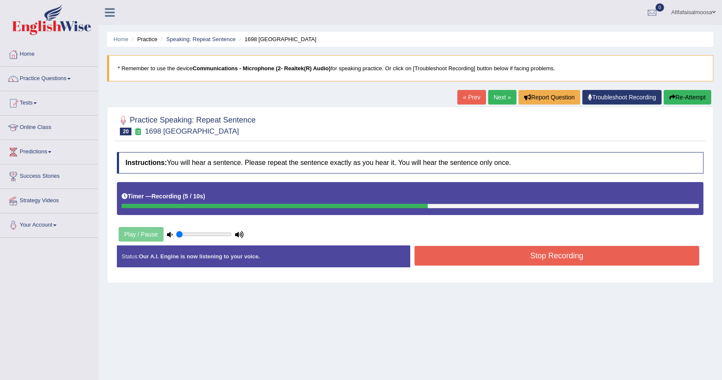
click at [570, 255] on button "Stop Recording" at bounding box center [557, 256] width 285 height 20
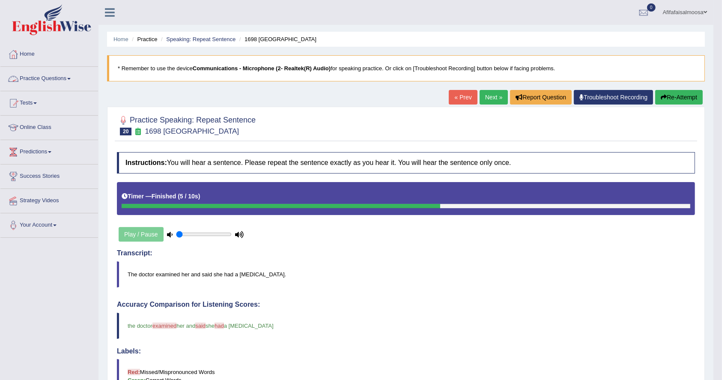
click at [39, 77] on link "Practice Questions" at bounding box center [49, 77] width 98 height 21
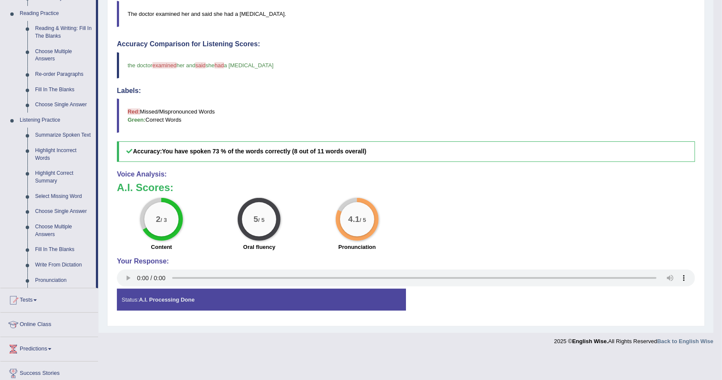
scroll to position [264, 0]
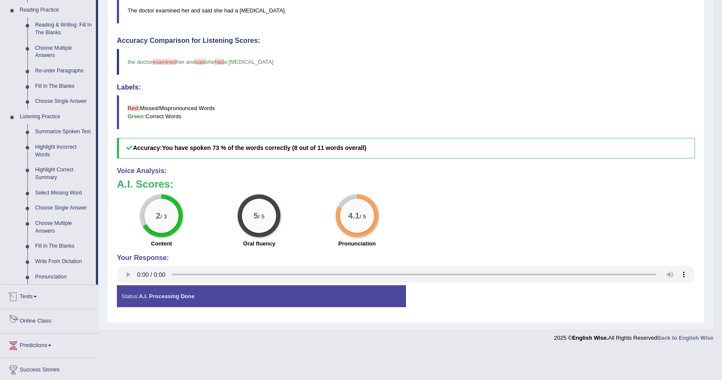
click at [36, 321] on link "Online Class" at bounding box center [49, 319] width 98 height 21
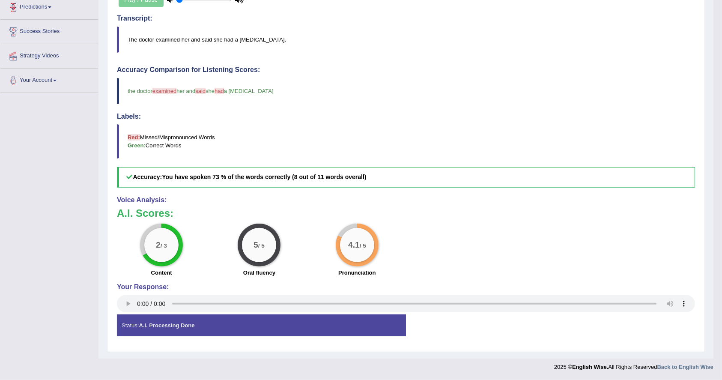
scroll to position [94, 0]
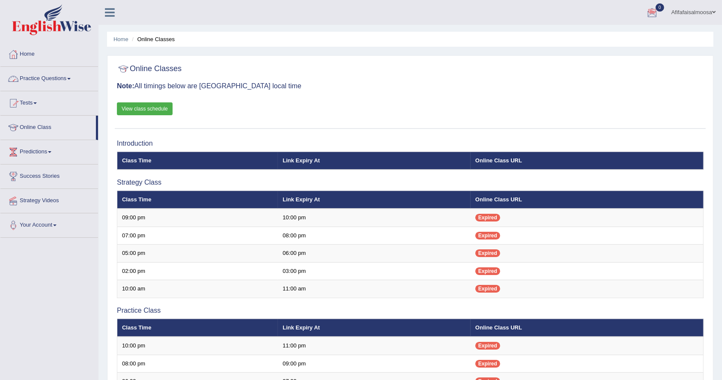
click at [43, 75] on link "Practice Questions" at bounding box center [49, 77] width 98 height 21
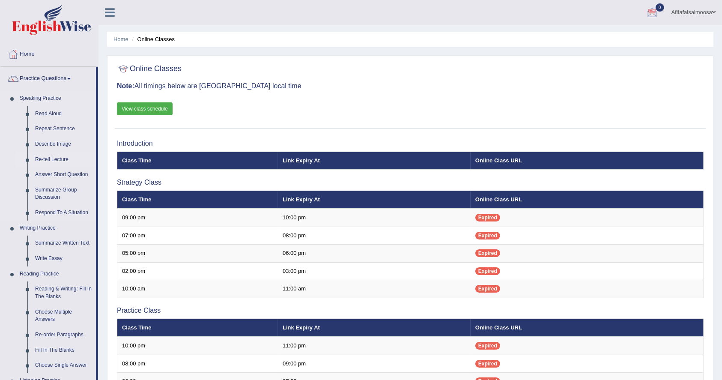
click at [53, 156] on link "Re-tell Lecture" at bounding box center [63, 159] width 65 height 15
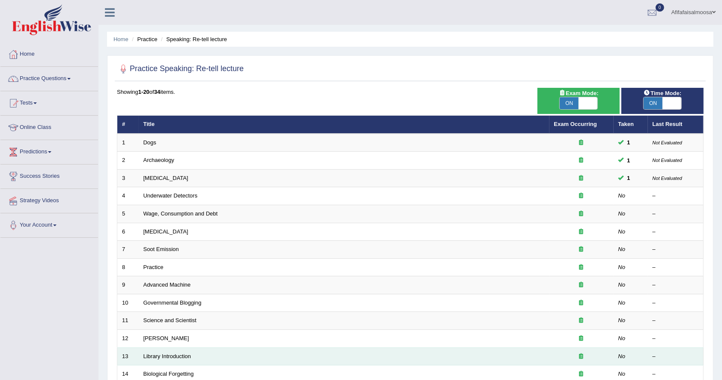
scroll to position [186, 0]
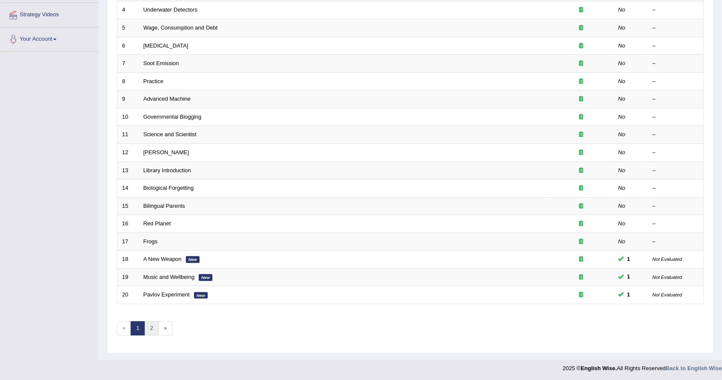
click at [148, 325] on link "2" at bounding box center [151, 328] width 14 height 14
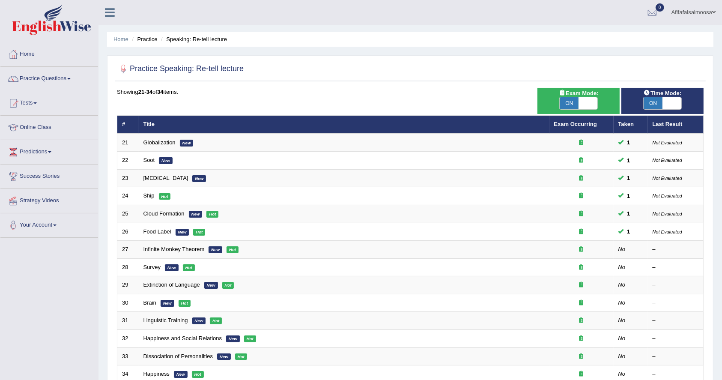
click at [572, 103] on span "ON" at bounding box center [569, 103] width 19 height 12
checkbox input "false"
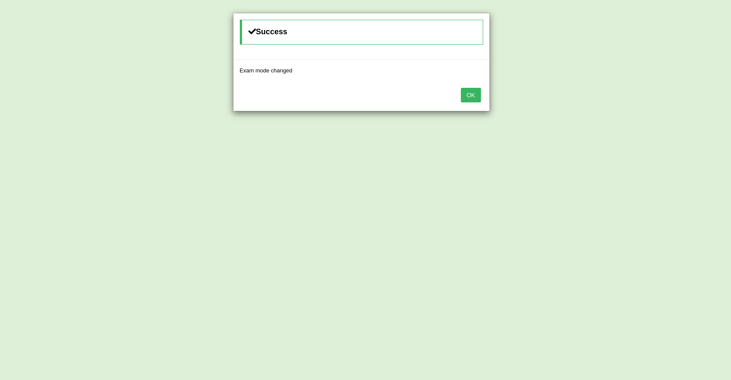
click at [470, 93] on button "OK" at bounding box center [471, 95] width 20 height 15
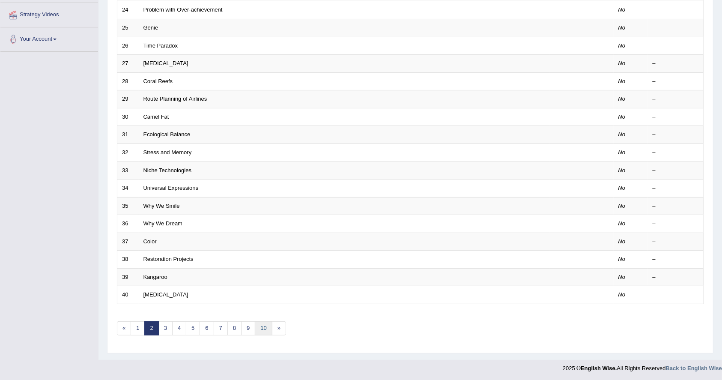
click at [261, 322] on link "10" at bounding box center [263, 328] width 17 height 14
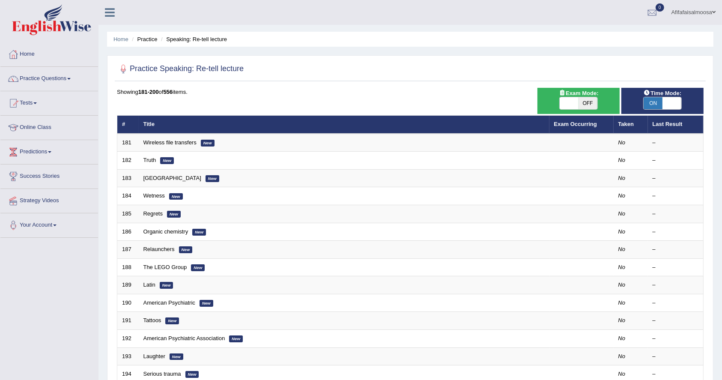
scroll to position [186, 0]
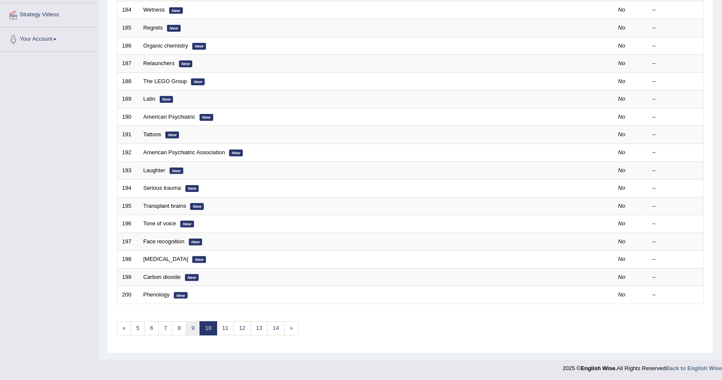
click at [194, 325] on link "9" at bounding box center [193, 328] width 14 height 14
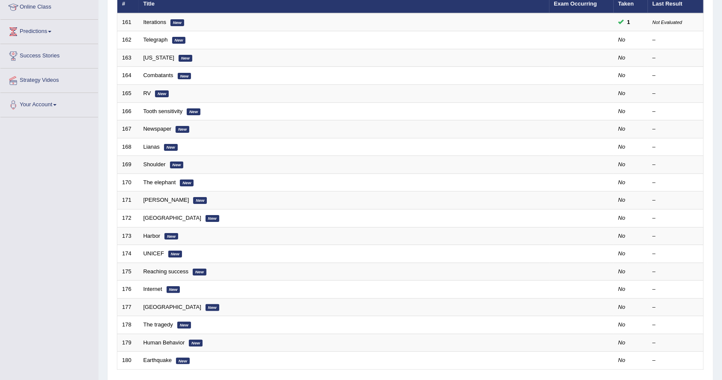
scroll to position [77, 0]
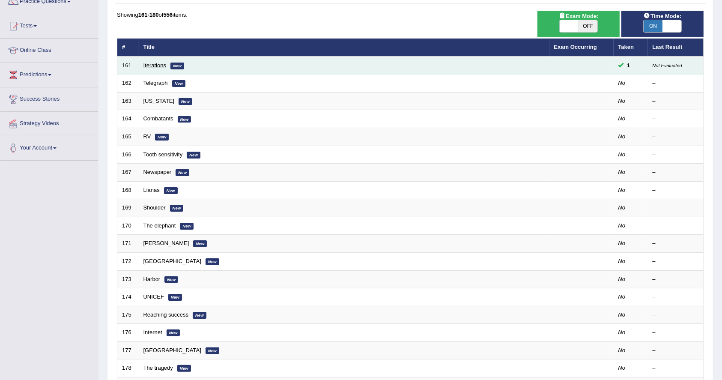
click at [158, 63] on link "Iterations" at bounding box center [154, 65] width 23 height 6
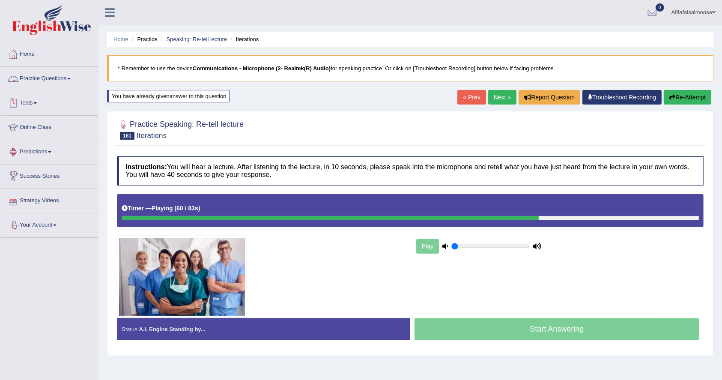
click at [54, 79] on link "Practice Questions" at bounding box center [49, 77] width 98 height 21
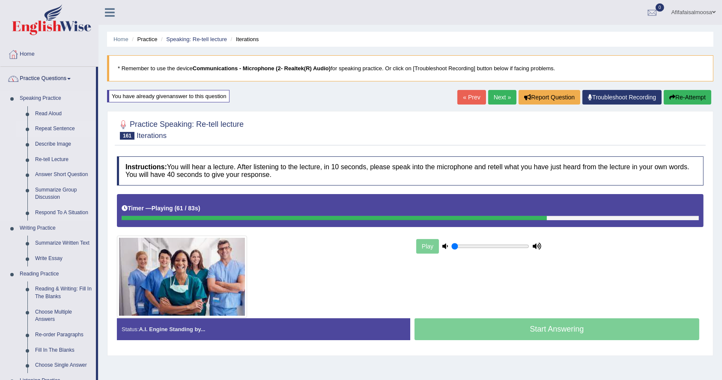
click at [64, 129] on link "Repeat Sentence" at bounding box center [63, 128] width 65 height 15
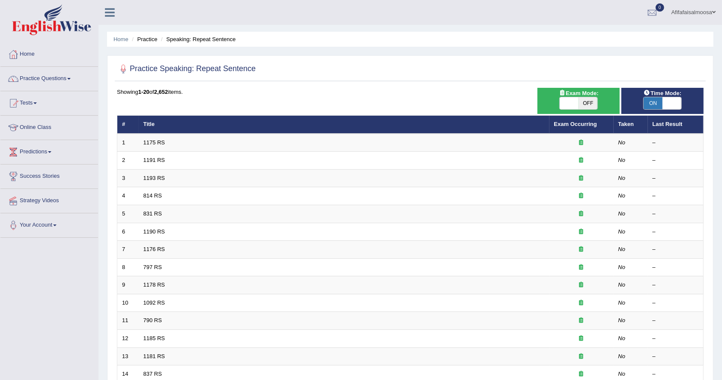
click at [589, 104] on span "OFF" at bounding box center [588, 103] width 19 height 12
checkbox input "true"
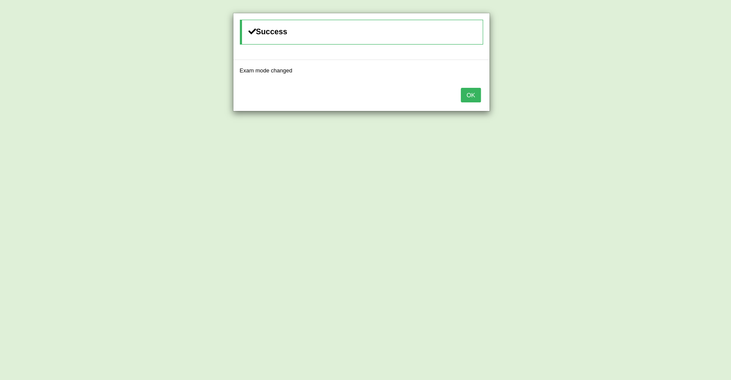
click at [476, 94] on button "OK" at bounding box center [471, 95] width 20 height 15
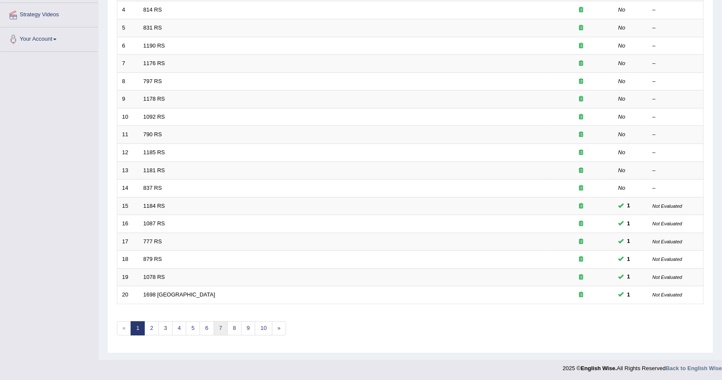
click at [218, 328] on link "7" at bounding box center [221, 328] width 14 height 14
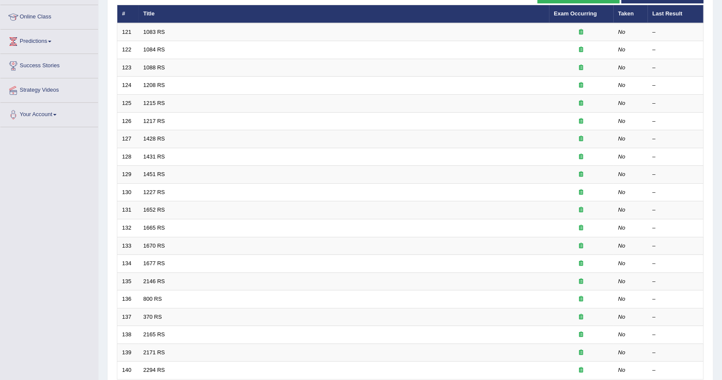
scroll to position [186, 0]
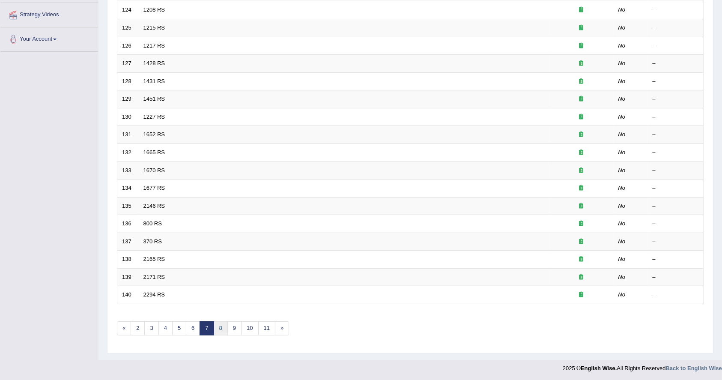
click at [223, 329] on link "8" at bounding box center [221, 328] width 14 height 14
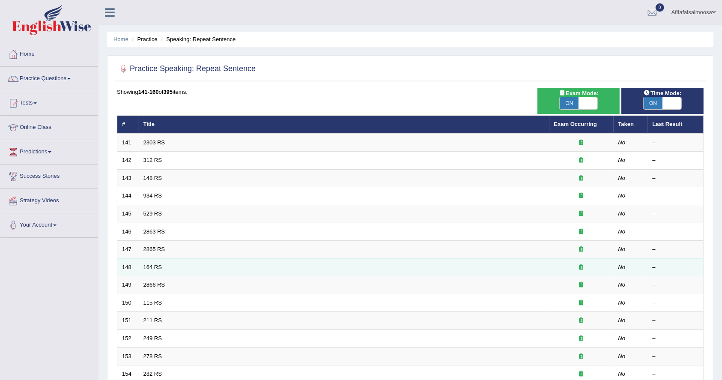
scroll to position [186, 0]
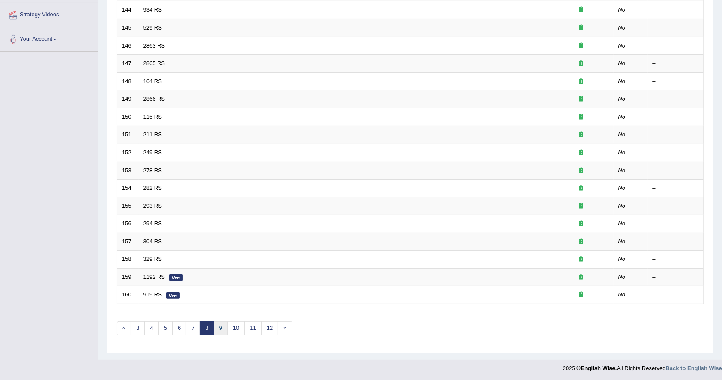
click at [222, 327] on link "9" at bounding box center [221, 328] width 14 height 14
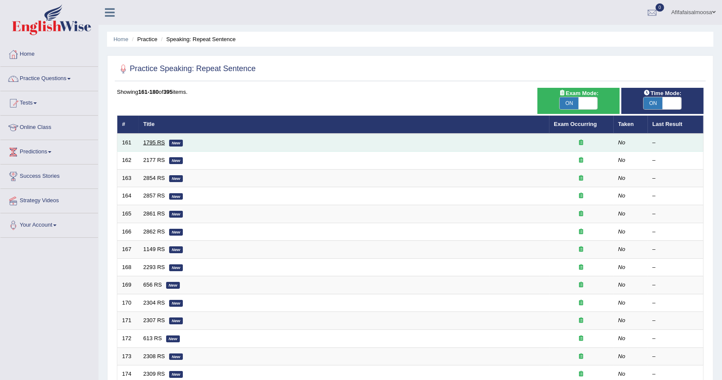
click at [151, 140] on link "1795 RS" at bounding box center [154, 142] width 22 height 6
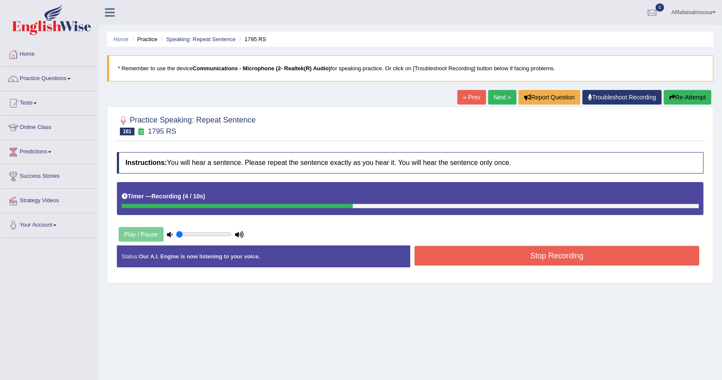
click at [572, 253] on button "Stop Recording" at bounding box center [557, 256] width 285 height 20
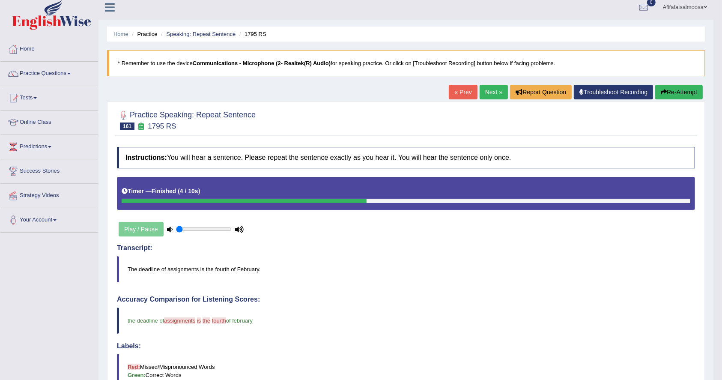
scroll to position [3, 0]
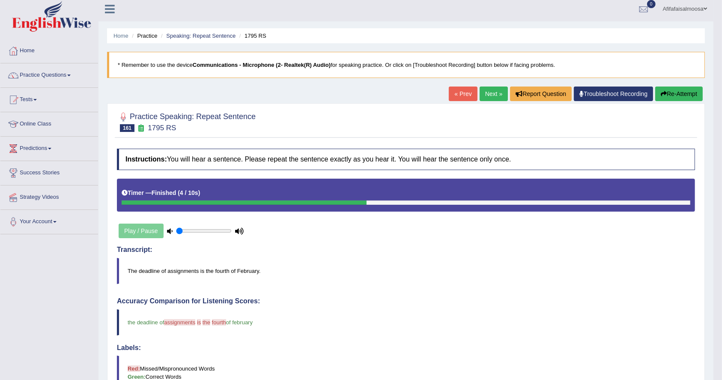
click at [487, 91] on link "Next »" at bounding box center [494, 94] width 28 height 15
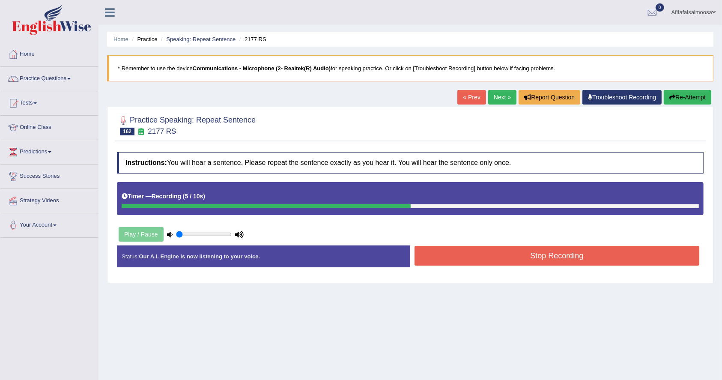
click at [656, 262] on button "Stop Recording" at bounding box center [557, 256] width 285 height 20
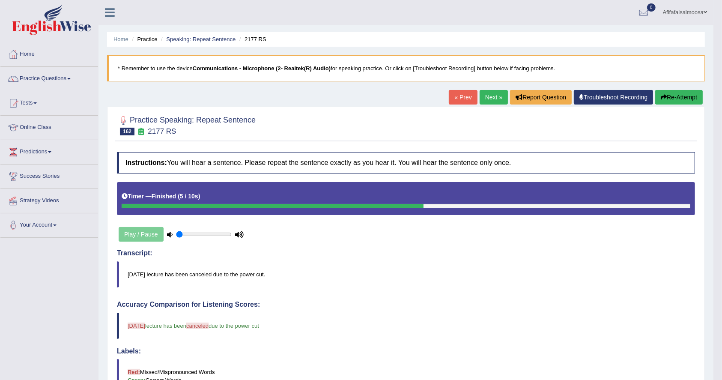
click at [487, 94] on link "Next »" at bounding box center [494, 97] width 28 height 15
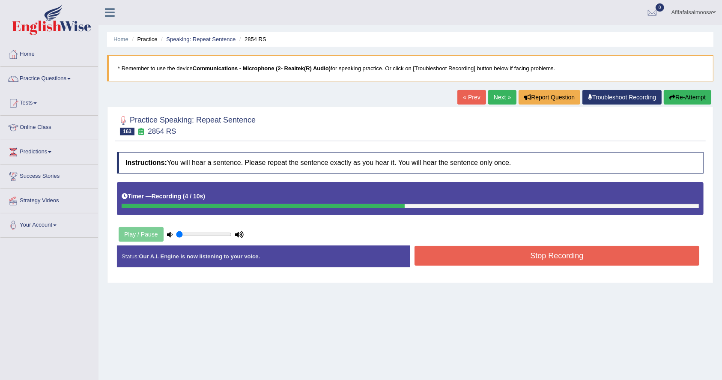
click at [577, 260] on button "Stop Recording" at bounding box center [557, 256] width 285 height 20
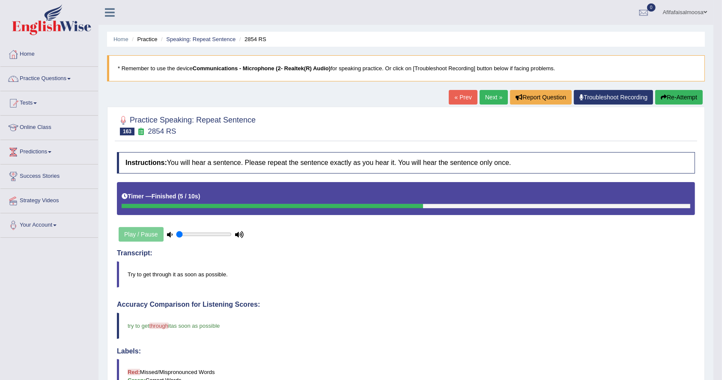
click at [491, 91] on link "Next »" at bounding box center [494, 97] width 28 height 15
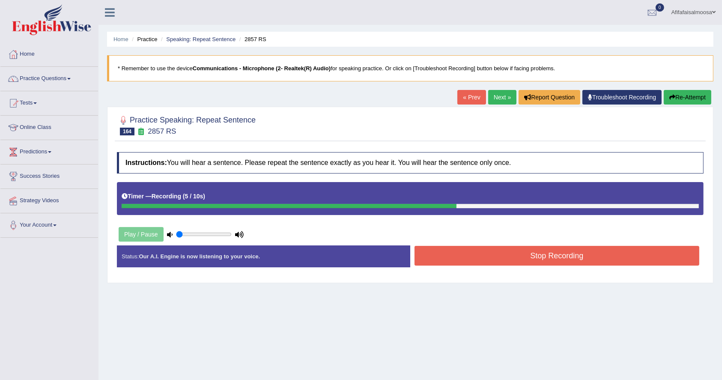
click at [558, 258] on button "Stop Recording" at bounding box center [557, 256] width 285 height 20
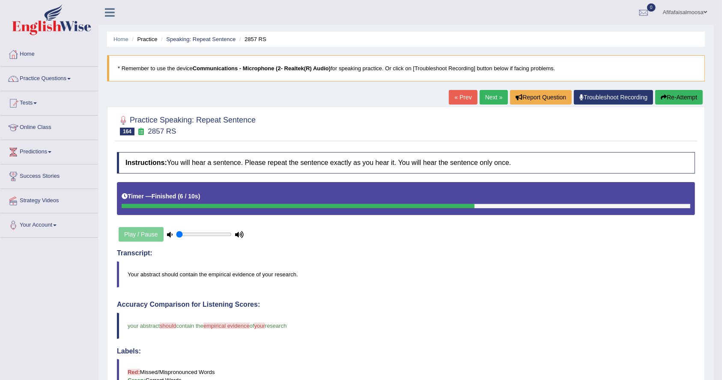
click at [484, 93] on link "Next »" at bounding box center [494, 97] width 28 height 15
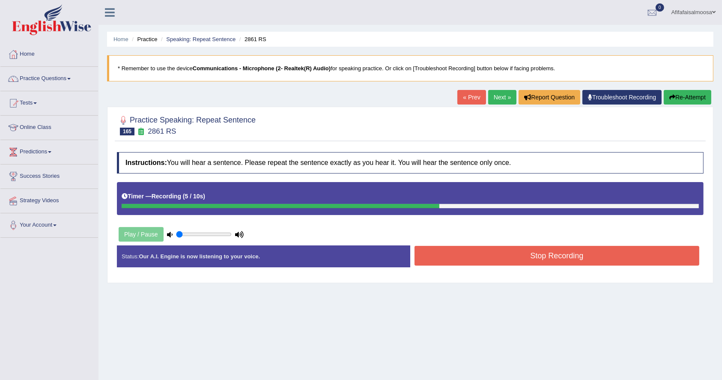
click at [567, 257] on button "Stop Recording" at bounding box center [557, 256] width 285 height 20
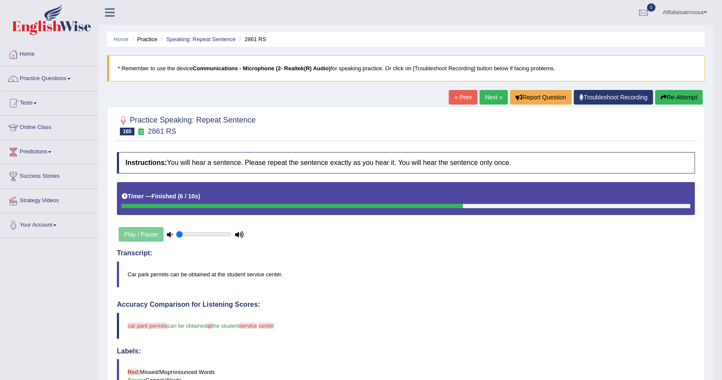
click at [487, 94] on link "Next »" at bounding box center [494, 97] width 28 height 15
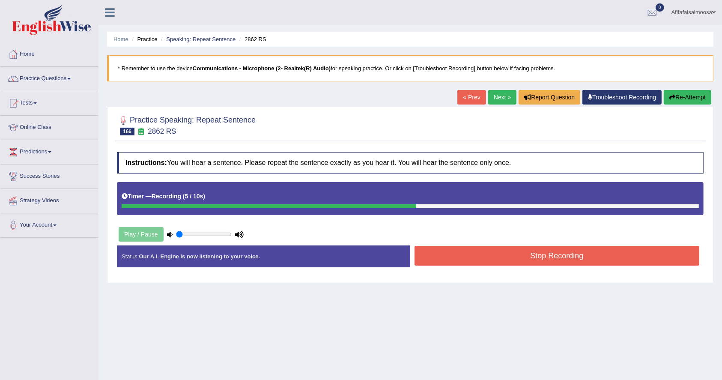
click at [535, 254] on button "Stop Recording" at bounding box center [557, 256] width 285 height 20
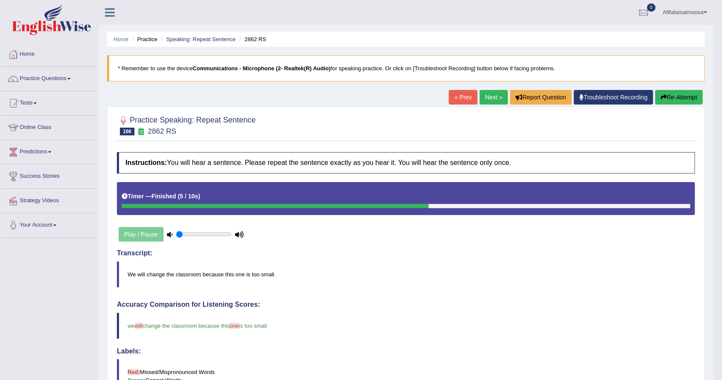
click at [494, 95] on link "Next »" at bounding box center [494, 97] width 28 height 15
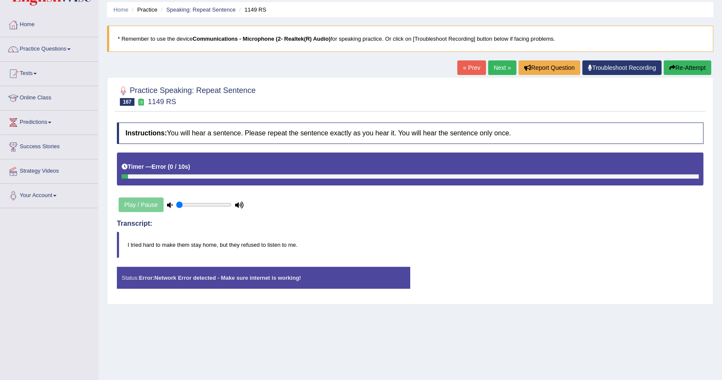
scroll to position [24, 0]
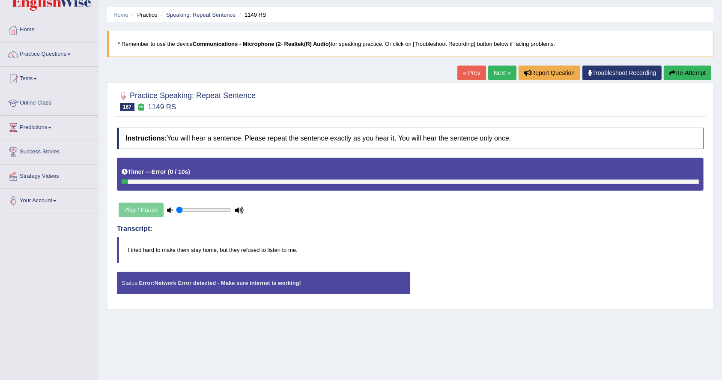
click at [678, 69] on button "Re-Attempt" at bounding box center [688, 73] width 48 height 15
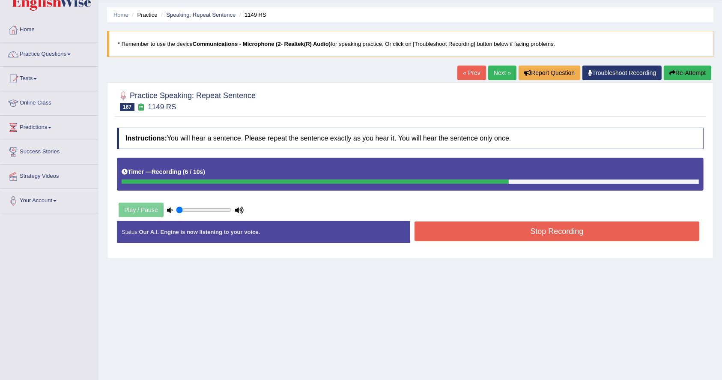
click at [535, 230] on button "Stop Recording" at bounding box center [557, 231] width 285 height 20
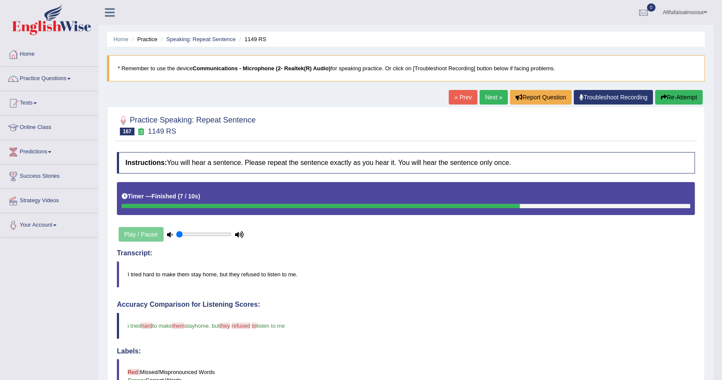
click at [491, 101] on link "Next »" at bounding box center [494, 97] width 28 height 15
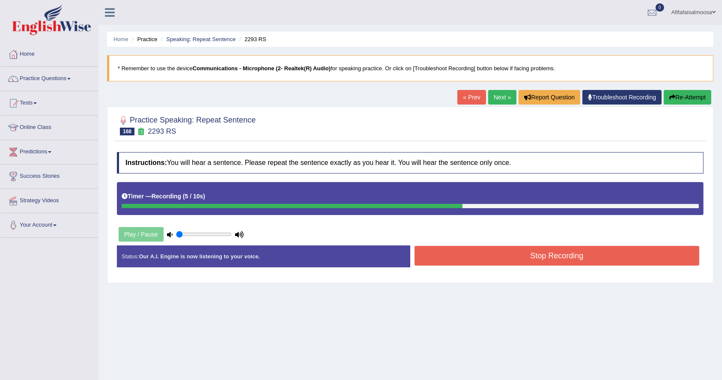
click at [557, 257] on button "Stop Recording" at bounding box center [557, 256] width 285 height 20
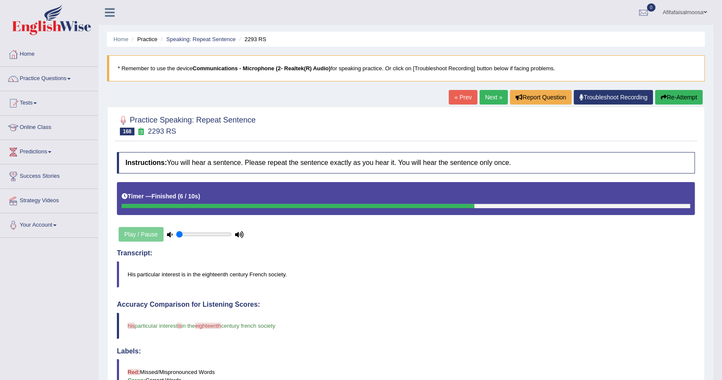
click at [682, 92] on button "Re-Attempt" at bounding box center [679, 97] width 48 height 15
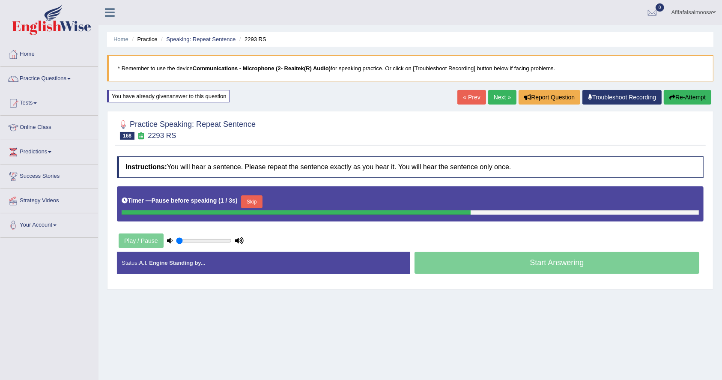
click at [250, 202] on button "Skip" at bounding box center [251, 201] width 21 height 13
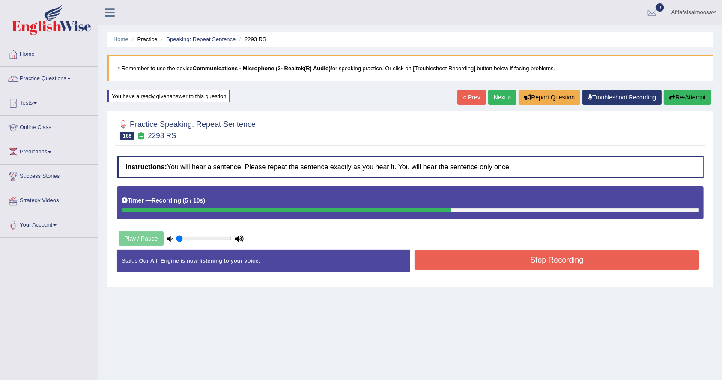
click at [492, 266] on button "Stop Recording" at bounding box center [557, 260] width 285 height 20
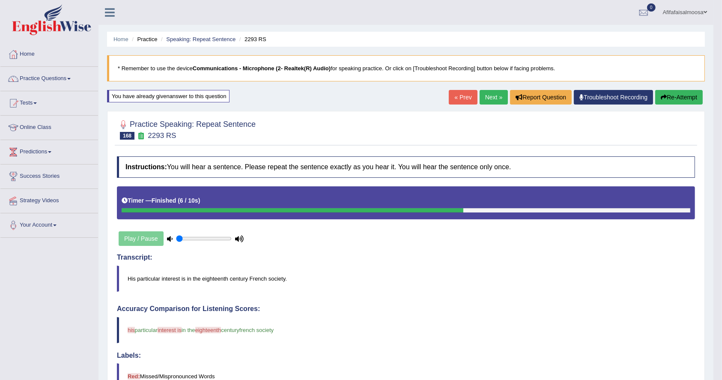
click at [490, 96] on link "Next »" at bounding box center [494, 97] width 28 height 15
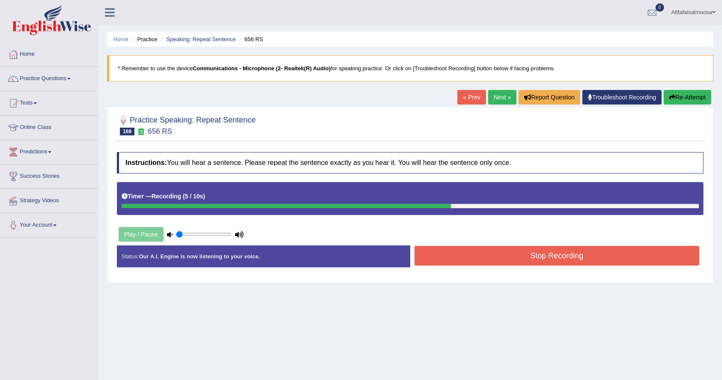
click at [566, 252] on button "Stop Recording" at bounding box center [557, 256] width 285 height 20
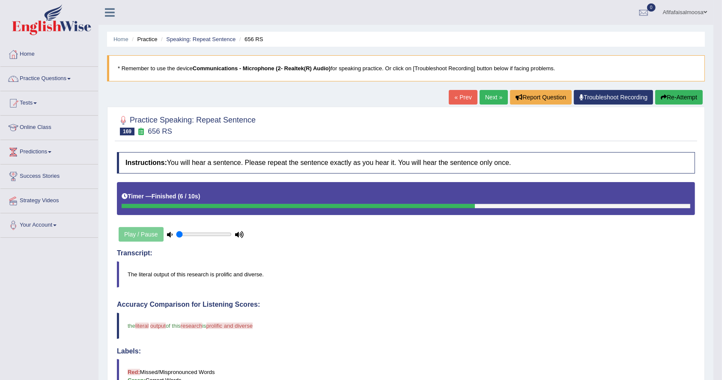
click at [489, 93] on link "Next »" at bounding box center [494, 97] width 28 height 15
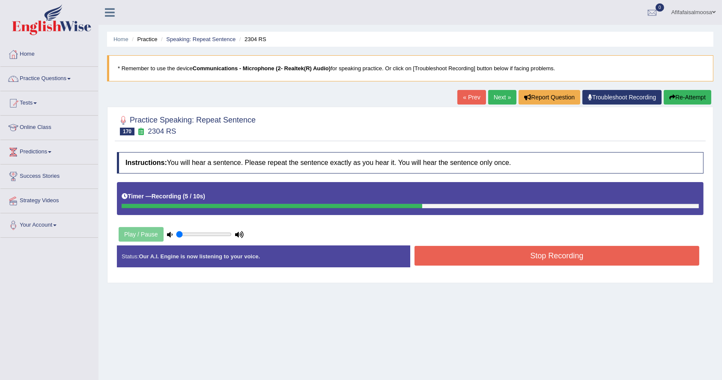
click at [699, 98] on button "Re-Attempt" at bounding box center [688, 97] width 48 height 15
click at [571, 263] on button "Stop Recording" at bounding box center [557, 256] width 285 height 20
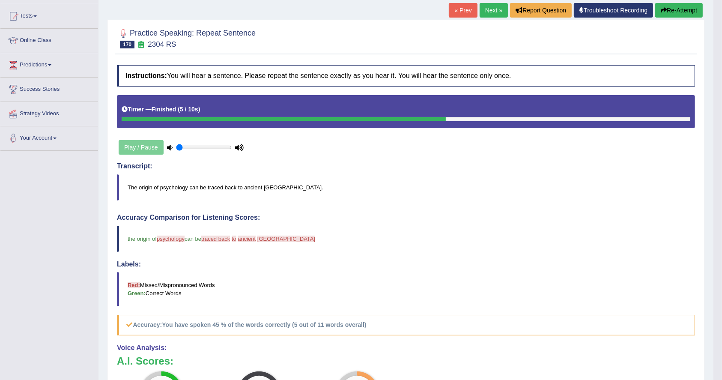
scroll to position [50, 0]
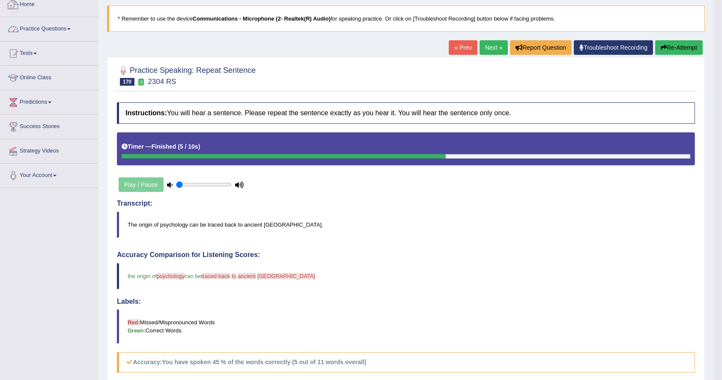
click at [52, 34] on link "Practice Questions" at bounding box center [49, 27] width 98 height 21
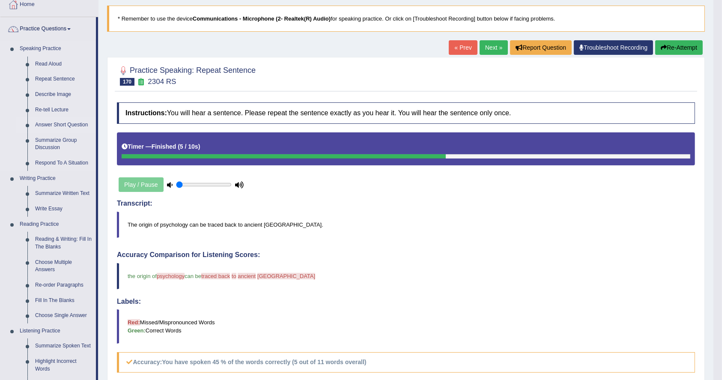
click at [65, 119] on link "Answer Short Question" at bounding box center [63, 124] width 65 height 15
click at [65, 119] on ul "Speaking Practice Read Aloud Repeat Sentence Describe Image Re-tell Lecture Ans…" at bounding box center [48, 269] width 96 height 457
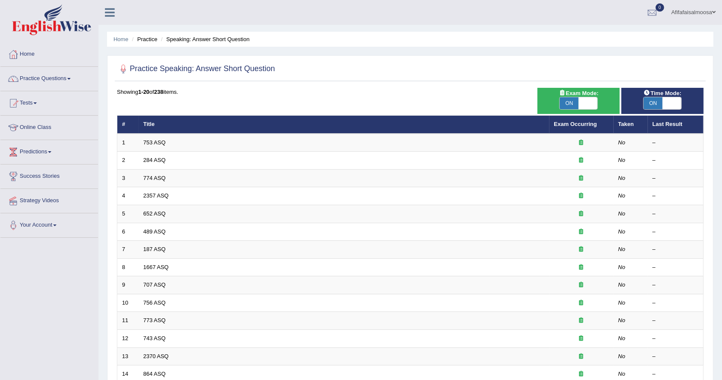
click at [564, 100] on span "ON" at bounding box center [569, 103] width 19 height 12
checkbox input "false"
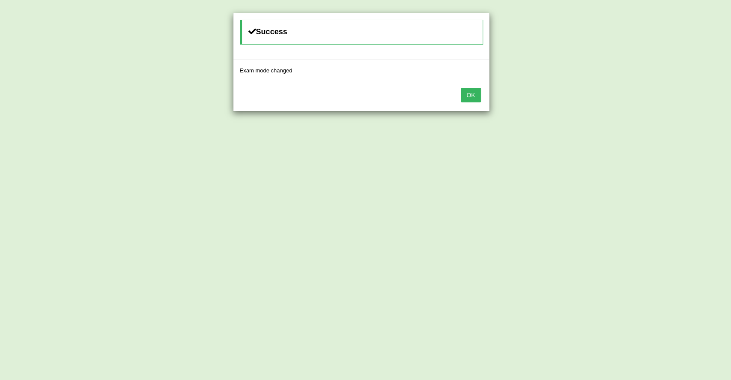
click at [472, 92] on button "OK" at bounding box center [471, 95] width 20 height 15
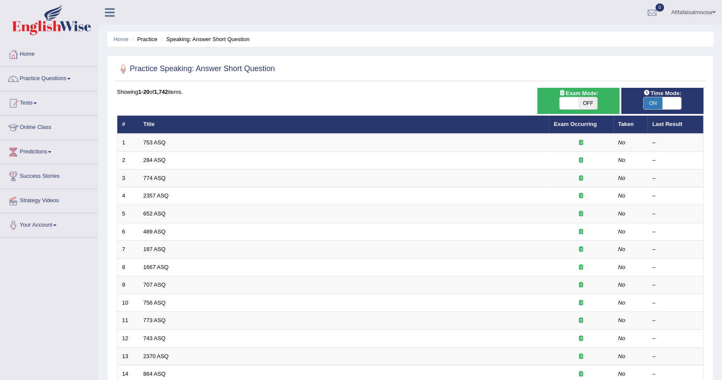
click at [654, 104] on span "ON" at bounding box center [653, 103] width 19 height 12
checkbox input "false"
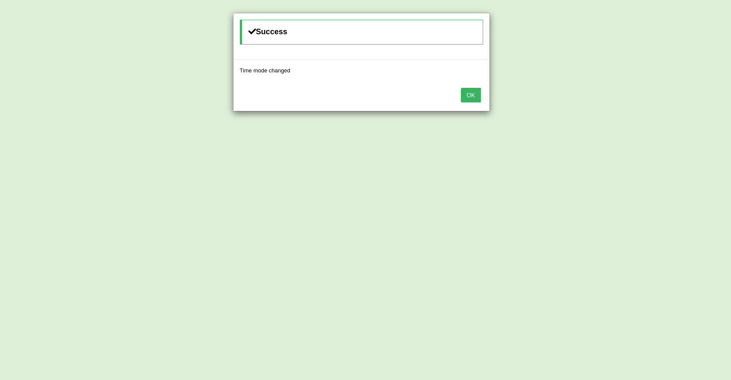
click at [470, 97] on button "OK" at bounding box center [471, 95] width 20 height 15
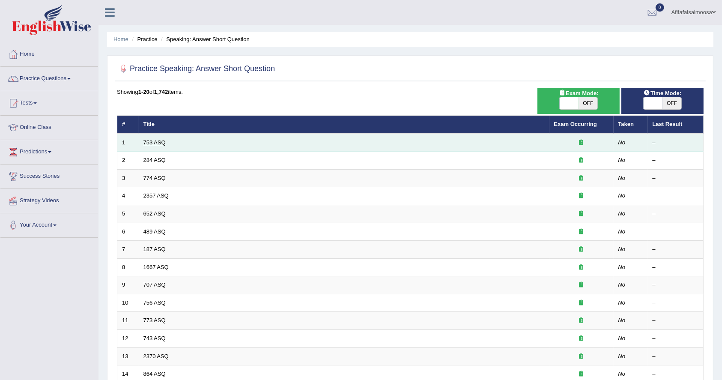
click at [156, 141] on link "753 ASQ" at bounding box center [154, 142] width 22 height 6
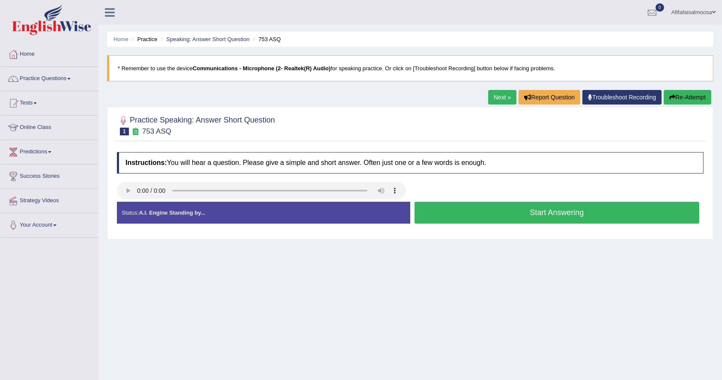
click at [501, 214] on button "Start Answering" at bounding box center [557, 213] width 285 height 22
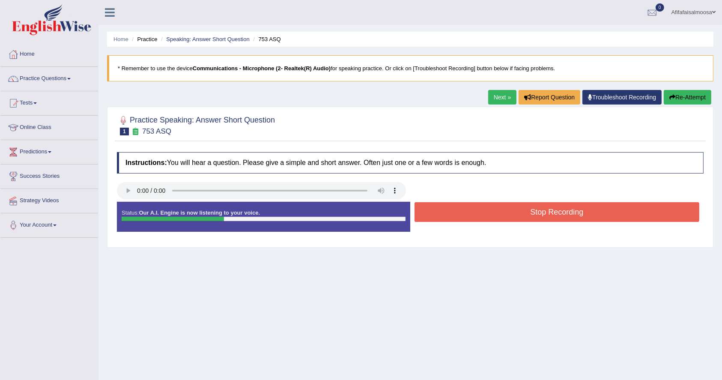
click at [501, 214] on button "Stop Recording" at bounding box center [557, 212] width 285 height 20
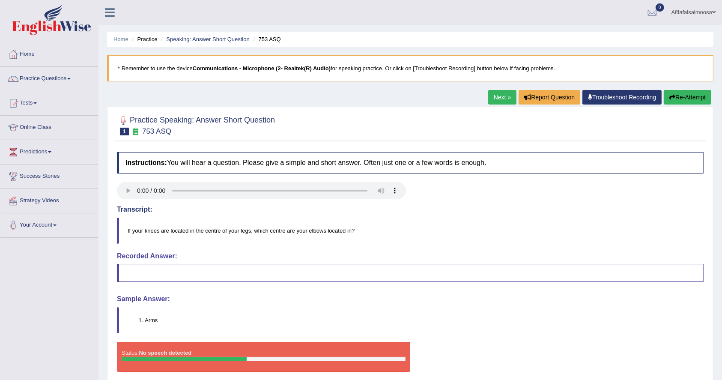
scroll to position [69, 0]
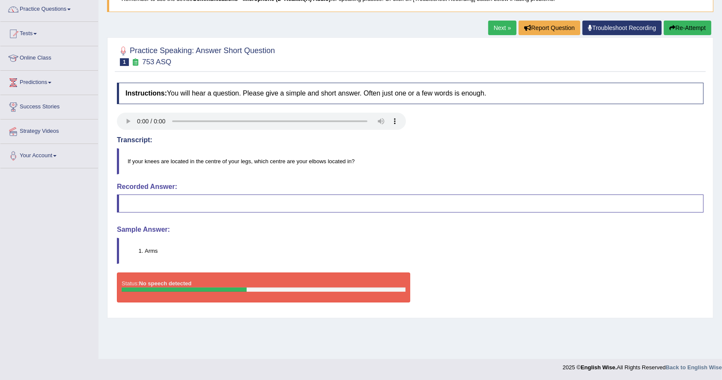
click at [494, 27] on link "Next »" at bounding box center [502, 28] width 28 height 15
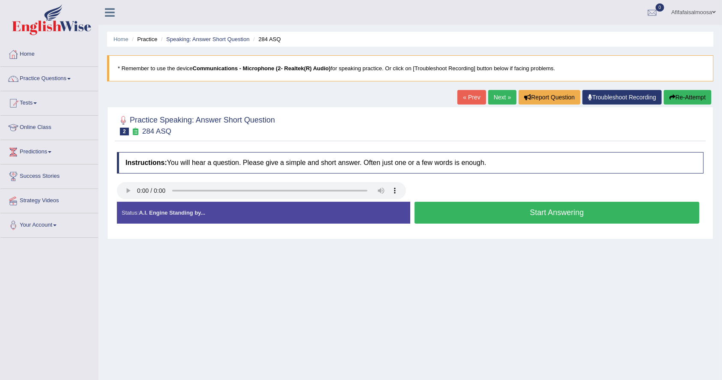
click at [492, 212] on button "Start Answering" at bounding box center [557, 213] width 285 height 22
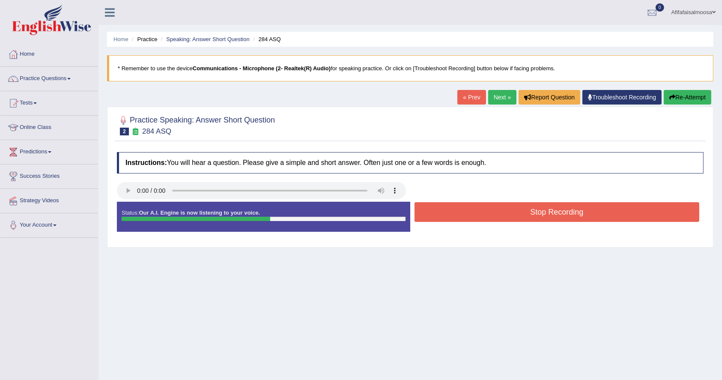
click at [492, 212] on button "Stop Recording" at bounding box center [557, 212] width 285 height 20
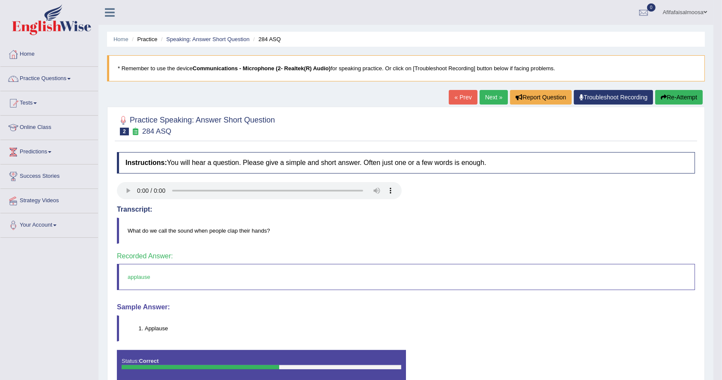
click at [487, 95] on link "Next »" at bounding box center [494, 97] width 28 height 15
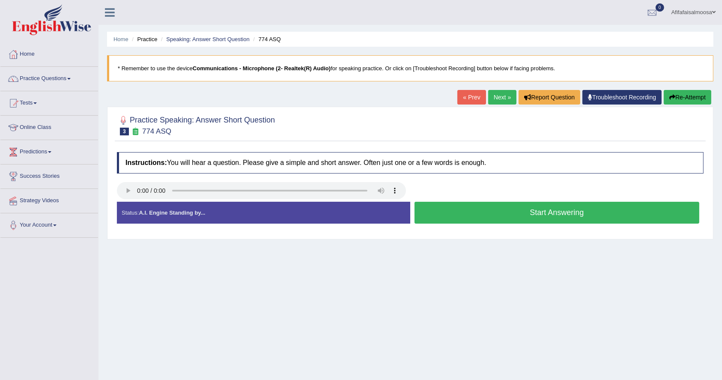
click at [521, 212] on button "Start Answering" at bounding box center [557, 213] width 285 height 22
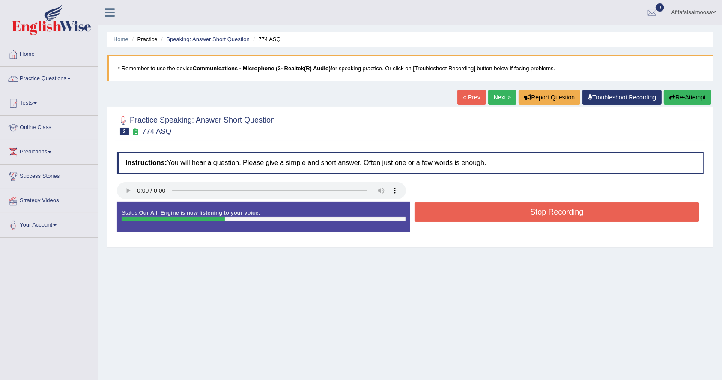
click at [521, 212] on button "Stop Recording" at bounding box center [557, 212] width 285 height 20
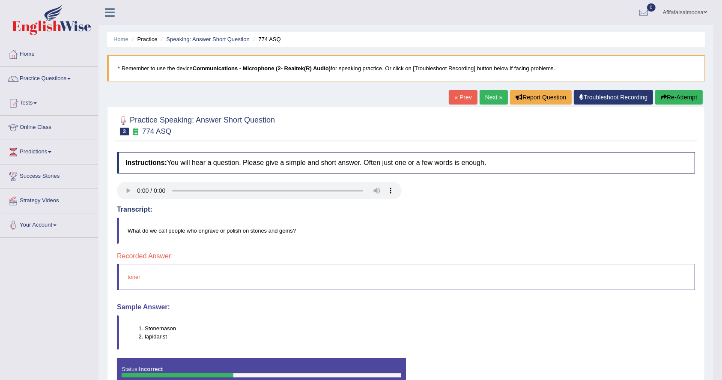
click at [488, 101] on link "Next »" at bounding box center [494, 97] width 28 height 15
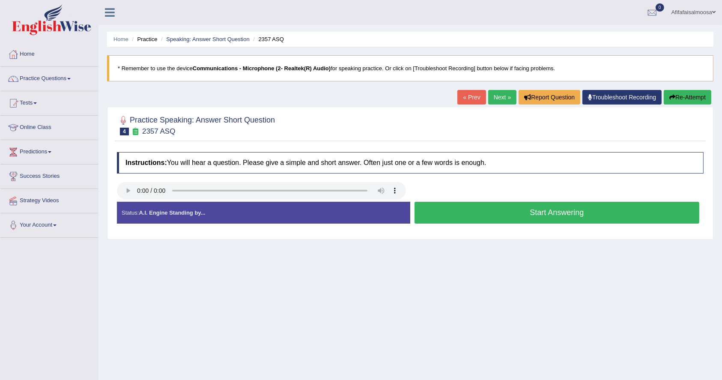
click at [524, 212] on button "Start Answering" at bounding box center [557, 213] width 285 height 22
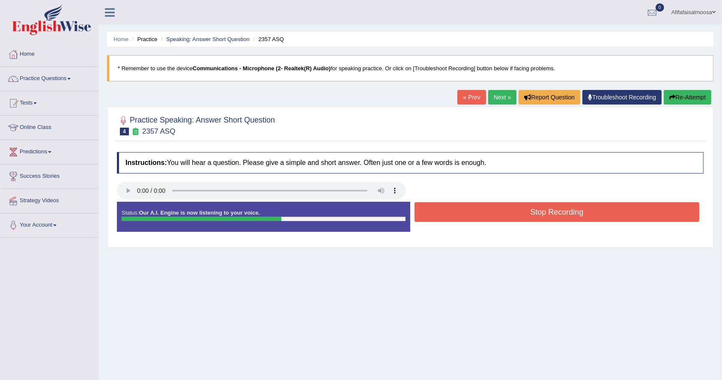
click at [524, 212] on button "Stop Recording" at bounding box center [557, 212] width 285 height 20
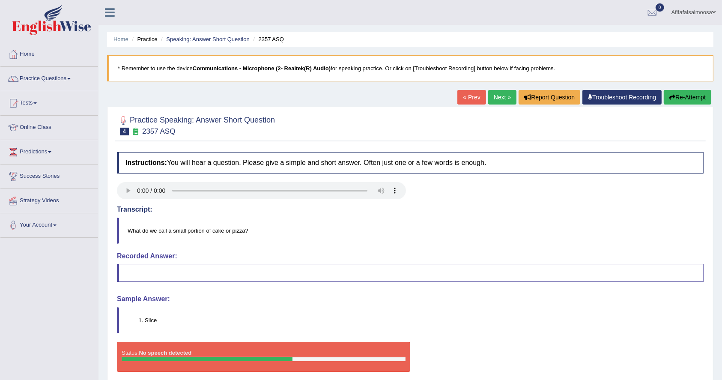
scroll to position [69, 0]
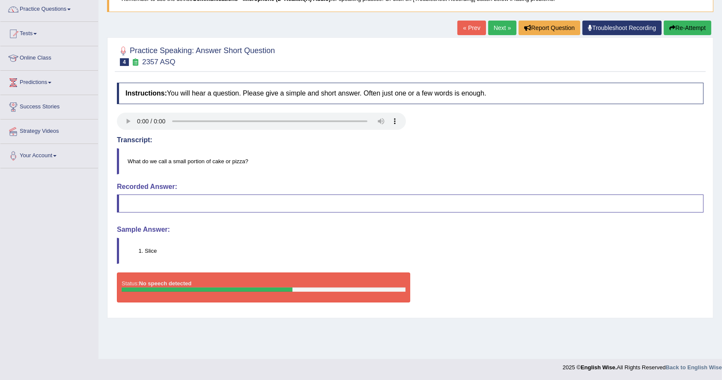
click at [490, 29] on link "Next »" at bounding box center [502, 28] width 28 height 15
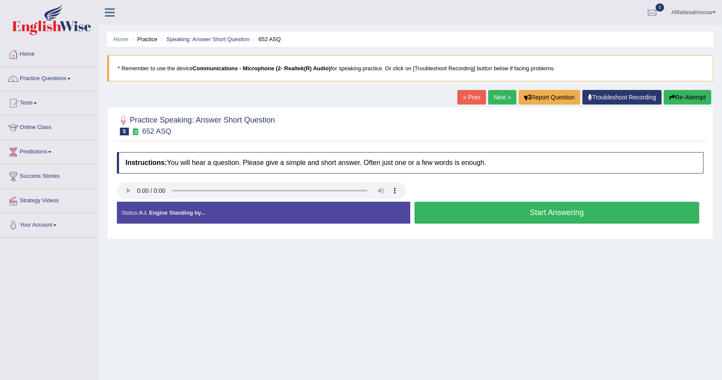
click at [555, 218] on button "Start Answering" at bounding box center [557, 213] width 285 height 22
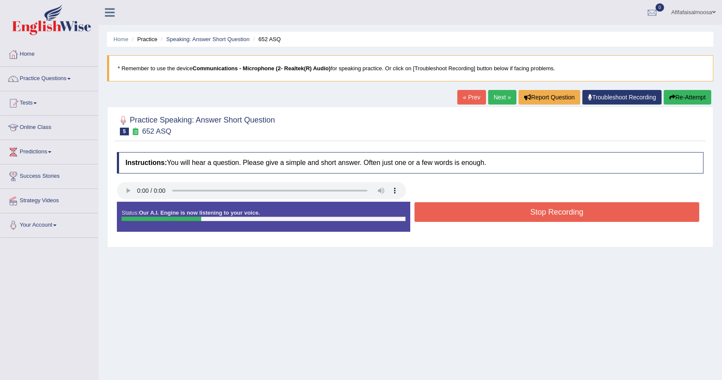
click at [555, 218] on button "Stop Recording" at bounding box center [557, 212] width 285 height 20
